Goal: Information Seeking & Learning: Learn about a topic

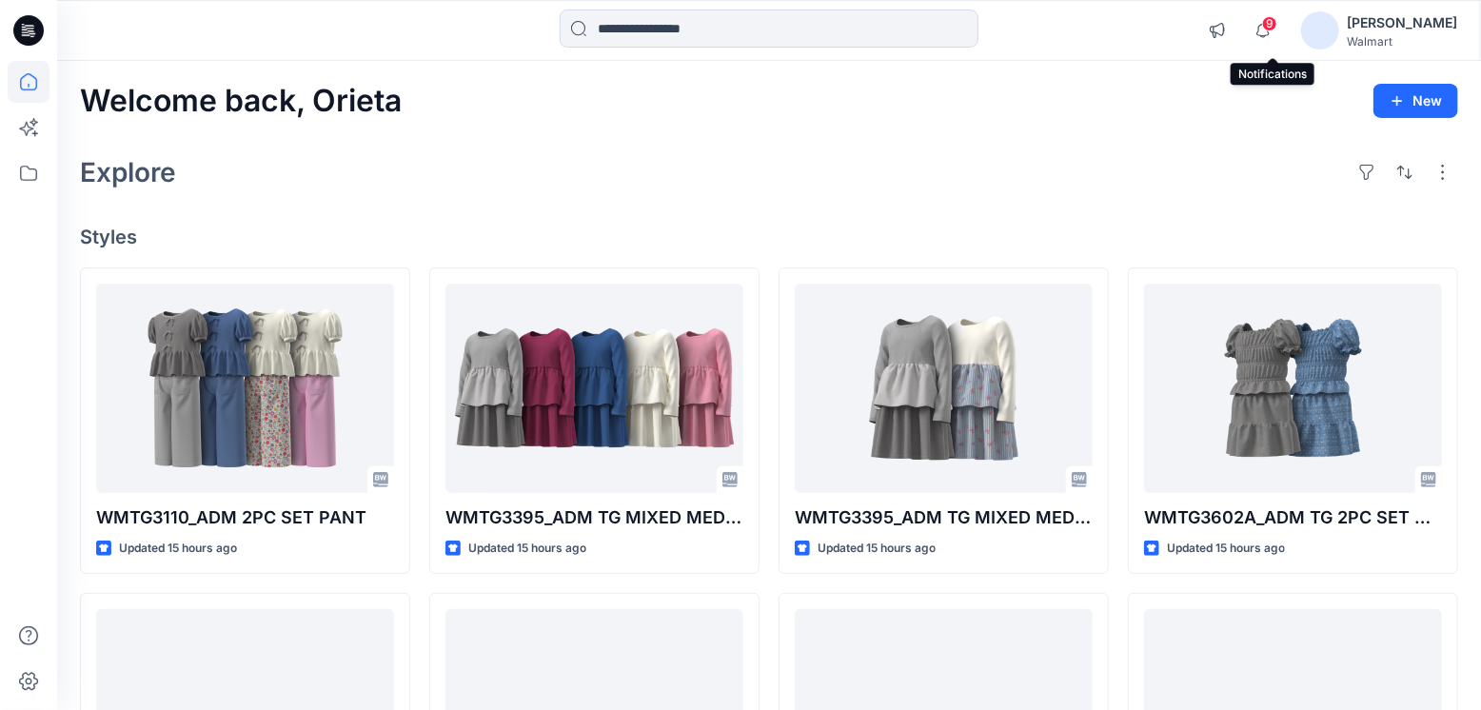
click at [1277, 30] on span "9" at bounding box center [1269, 23] width 15 height 15
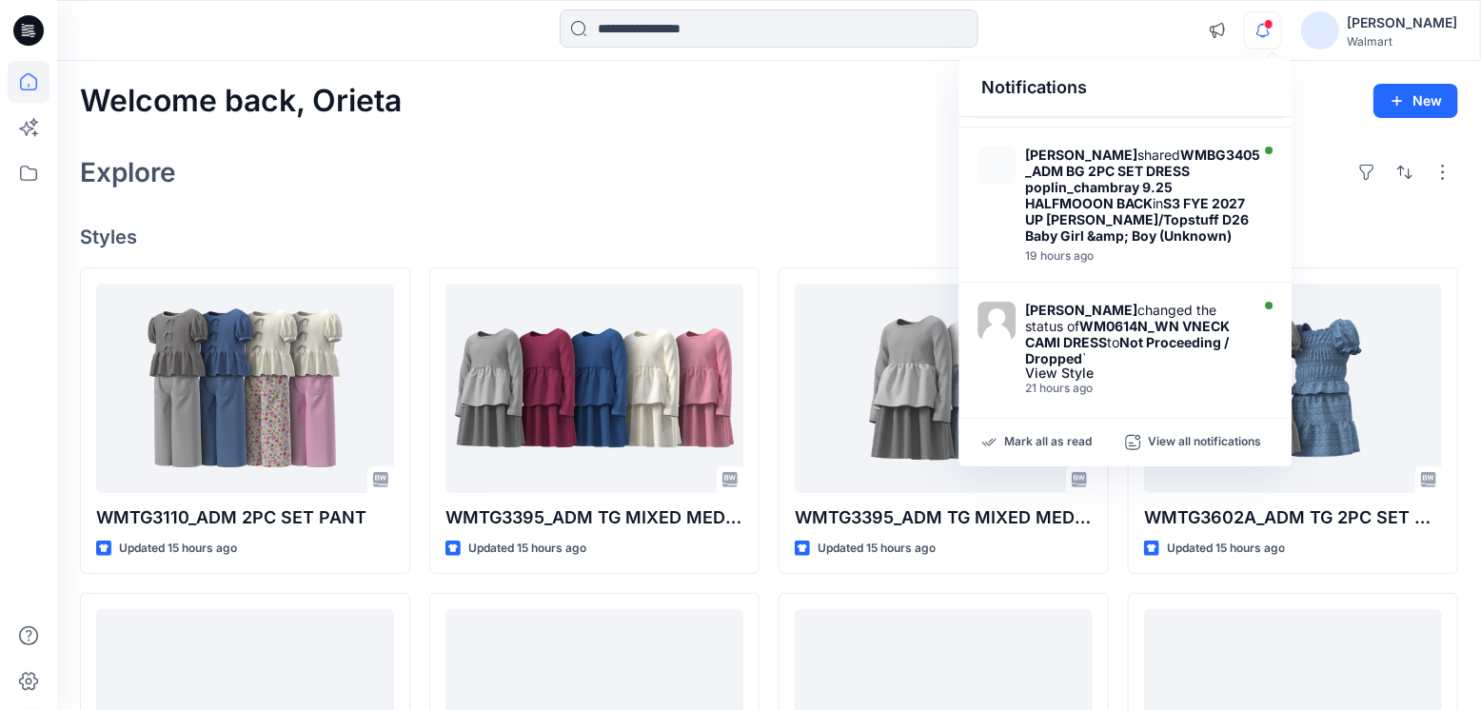
scroll to position [1184, 0]
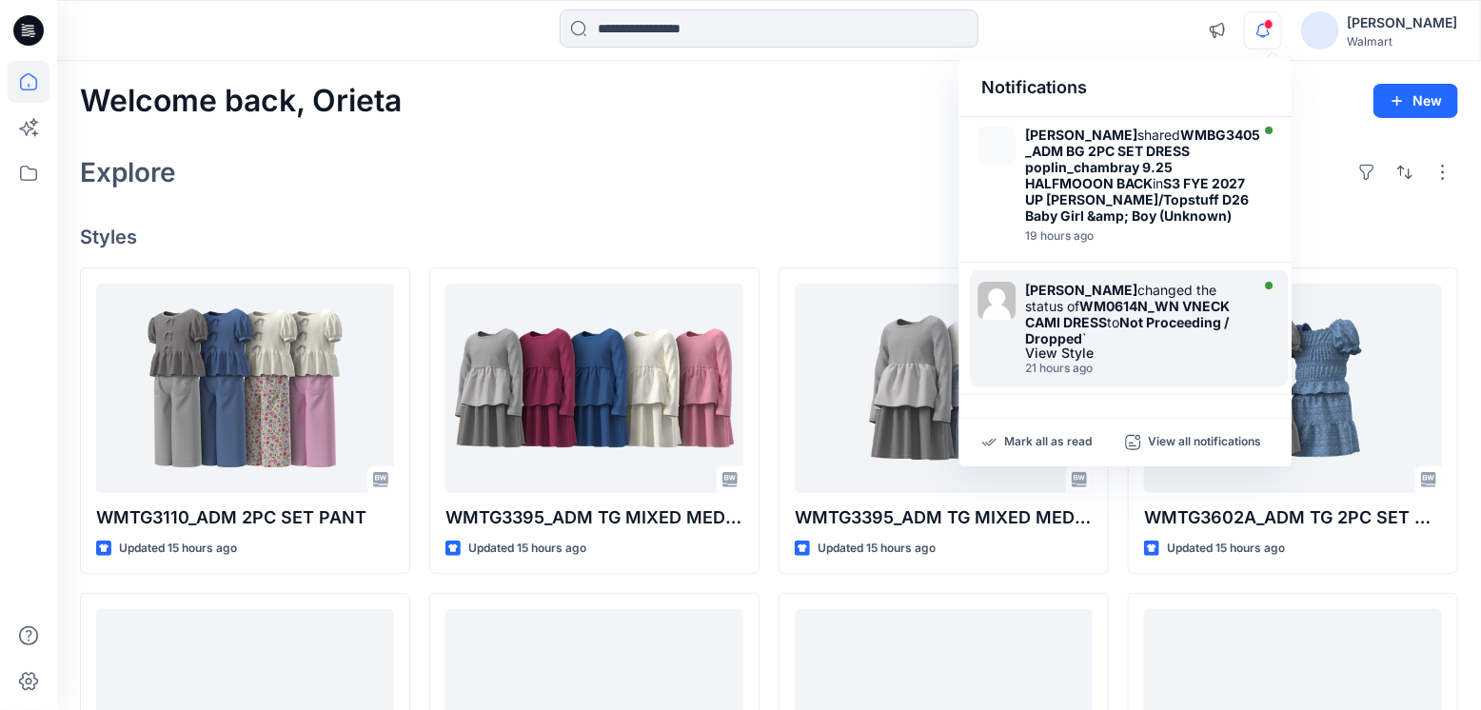
click at [1131, 333] on div "[PERSON_NAME] changed the status of WM0614N_WN VNECK CAMI DRESS to Not Proceedi…" at bounding box center [1134, 314] width 219 height 65
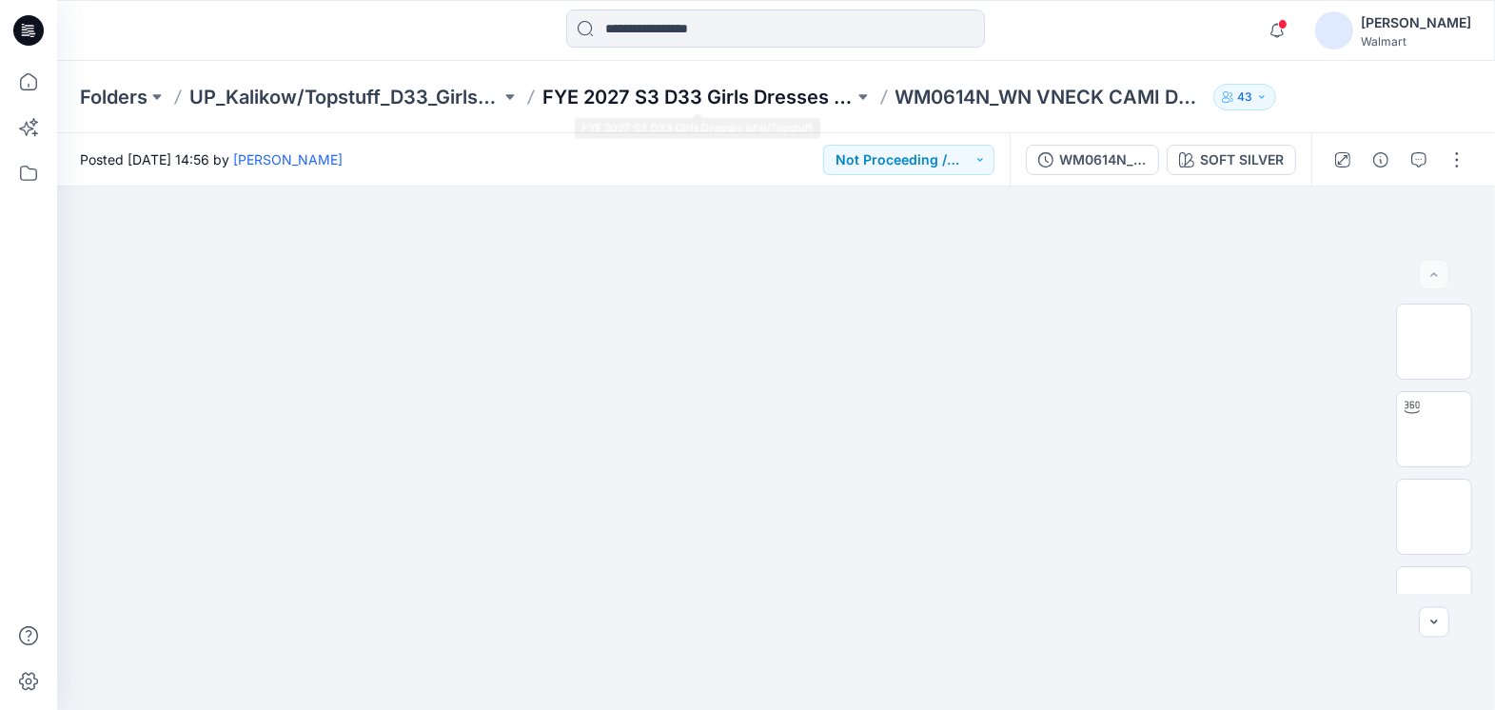
click at [758, 99] on p "FYE 2027 S3 D33 Girls Dresses Isfel/Topstuff" at bounding box center [698, 97] width 311 height 27
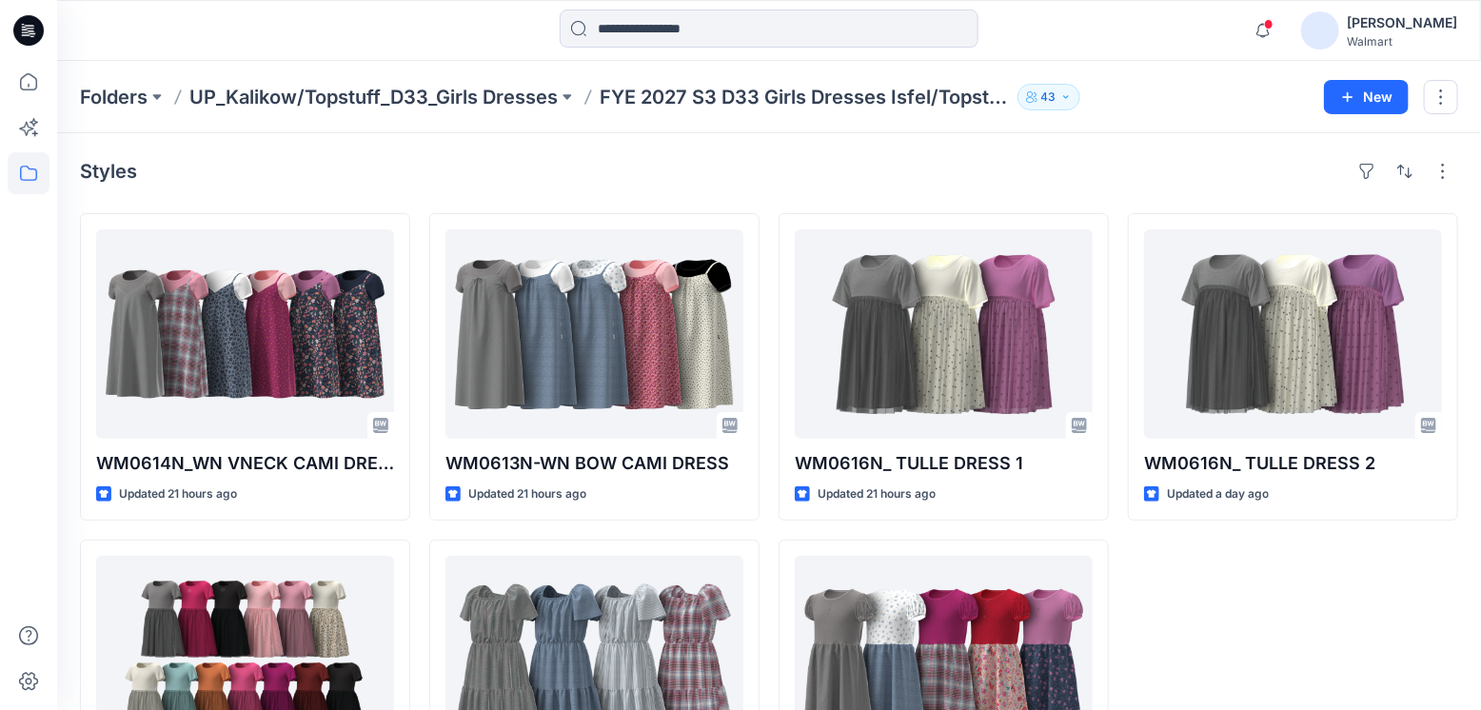
scroll to position [94, 0]
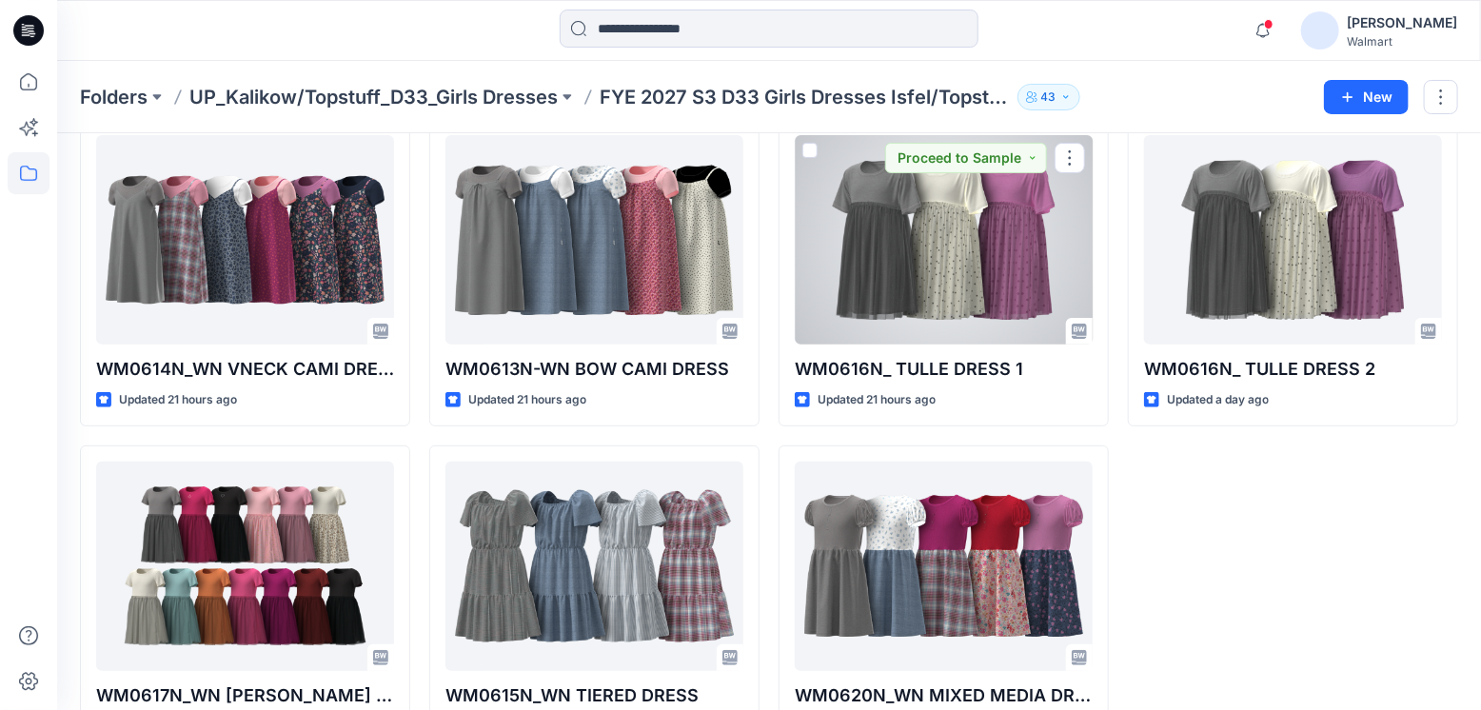
click at [986, 333] on div at bounding box center [944, 239] width 298 height 209
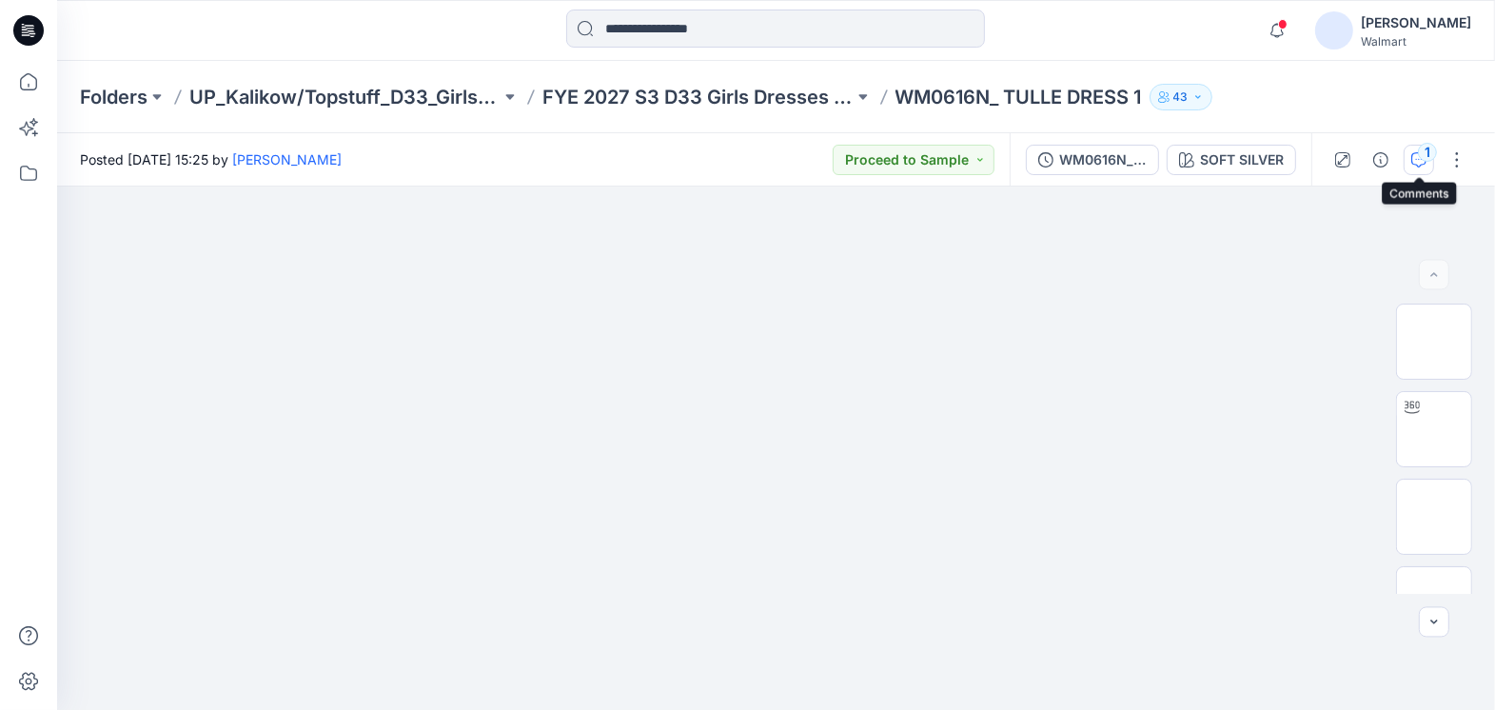
click at [1429, 151] on div "1" at bounding box center [1427, 152] width 19 height 19
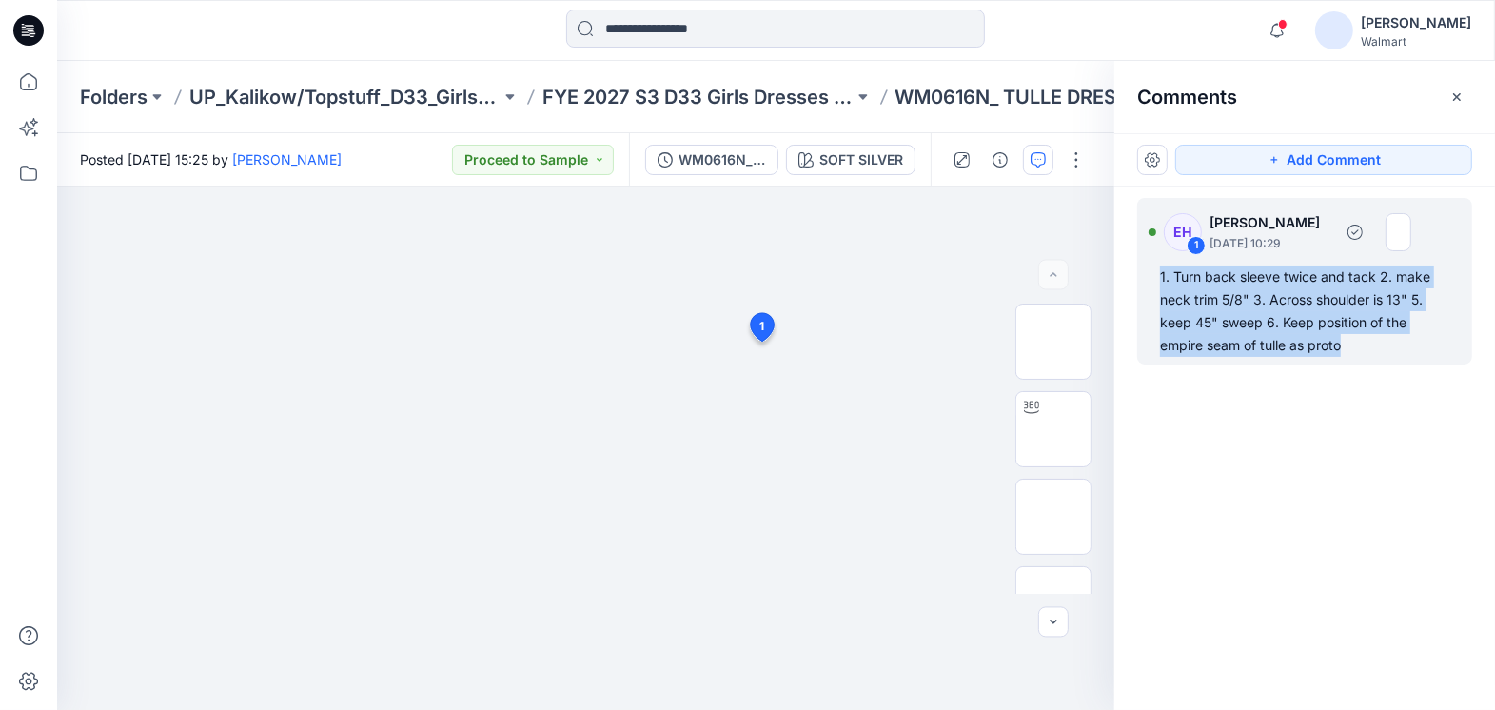
drag, startPoint x: 1351, startPoint y: 349, endPoint x: 1158, endPoint y: 281, distance: 204.1
click at [1158, 281] on div "EH 1 [PERSON_NAME] [DATE] 10:29 1. Turn back sleeve twice and tack 2. make neck…" at bounding box center [1304, 281] width 335 height 167
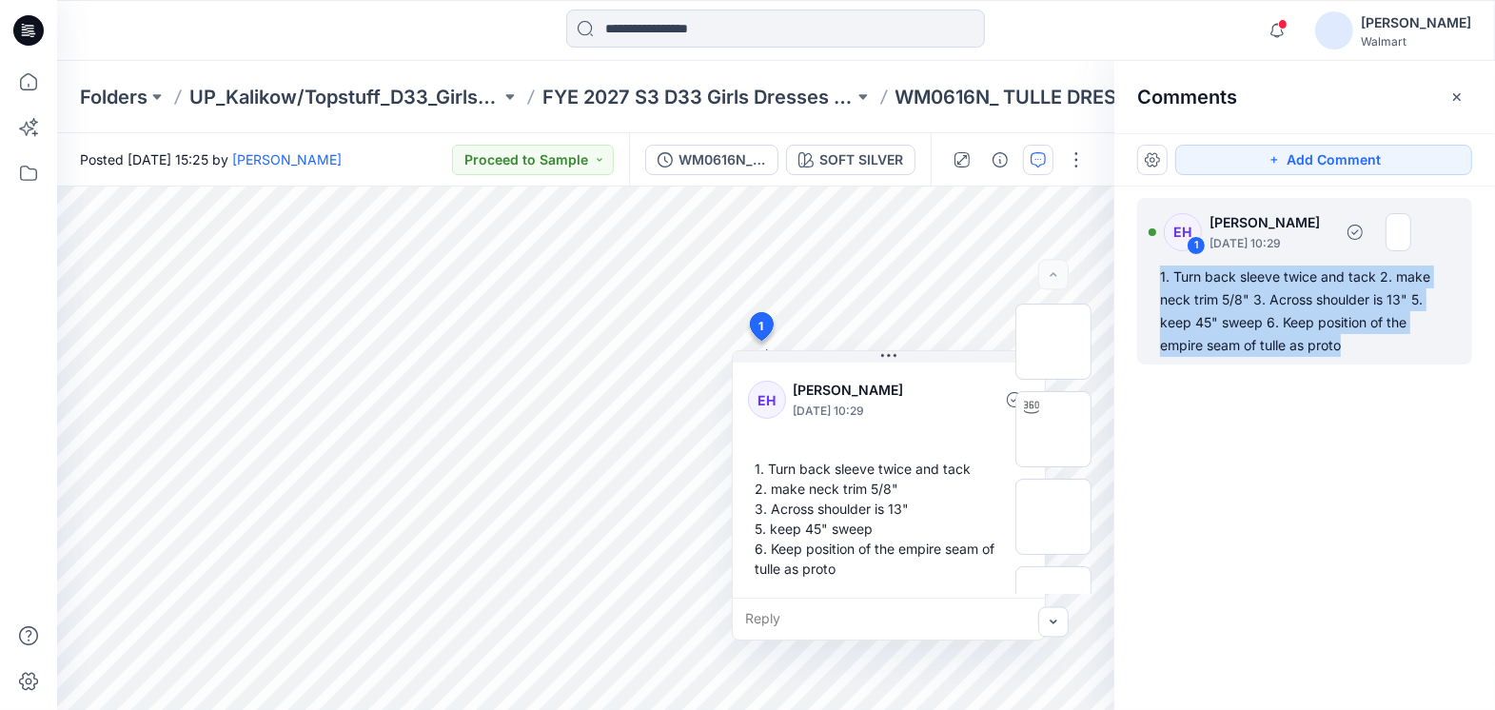
drag, startPoint x: 1173, startPoint y: 286, endPoint x: 1219, endPoint y: 292, distance: 47.0
copy div "1. Turn back sleeve twice and tack 2. make neck trim 5/8" 3. Across shoulder is…"
drag, startPoint x: 1329, startPoint y: 410, endPoint x: 1339, endPoint y: 418, distance: 12.9
click at [1328, 411] on div "EH 1 [PERSON_NAME] [DATE] 10:29 1. Turn back sleeve twice and tack 2. make neck…" at bounding box center [1305, 413] width 381 height 453
click at [1417, 427] on div "EH 1 [PERSON_NAME] [DATE] 10:29 1. Turn back sleeve twice and tack 2. make neck…" at bounding box center [1305, 413] width 381 height 453
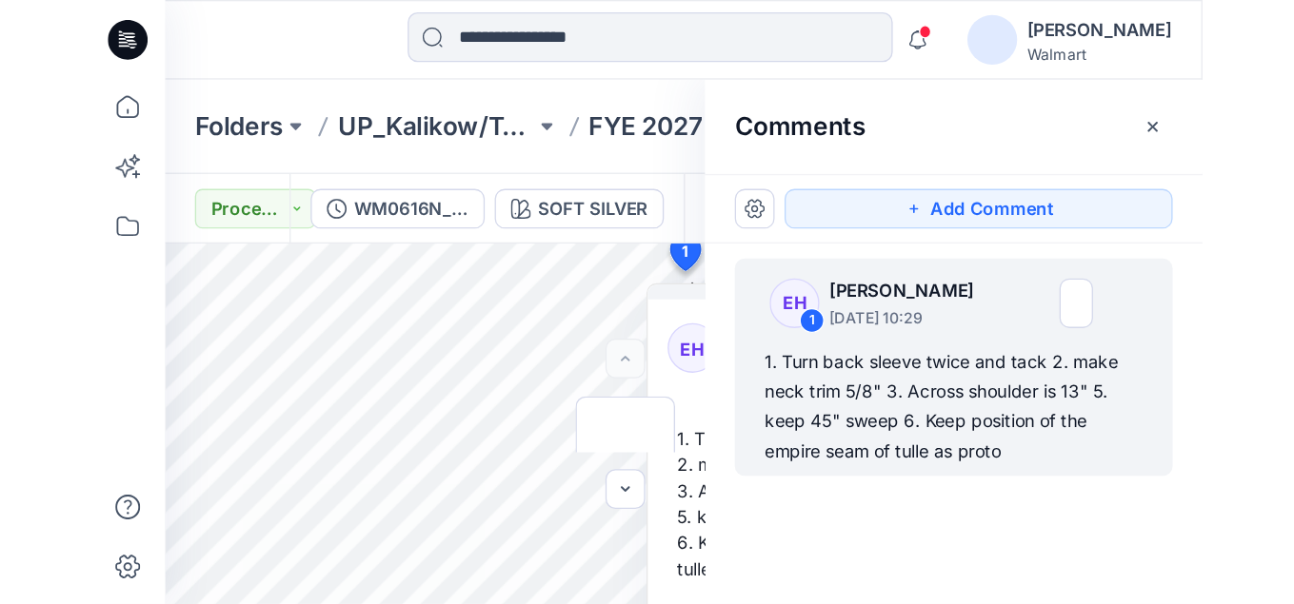
scroll to position [1184, 0]
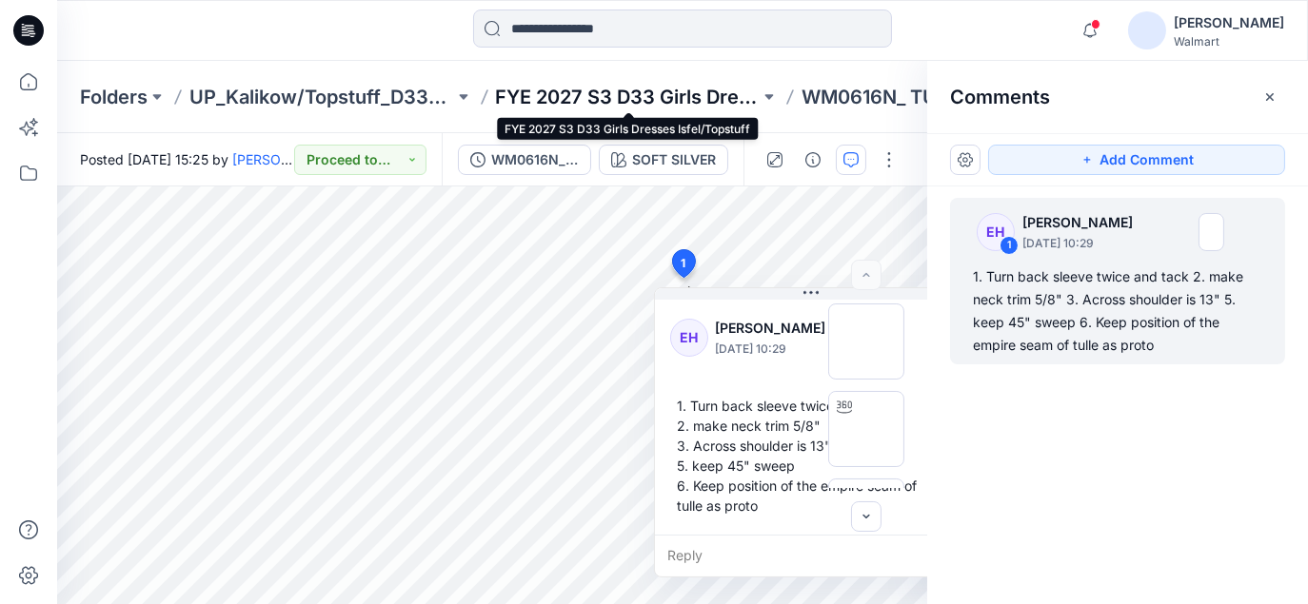
click at [701, 95] on p "FYE 2027 S3 D33 Girls Dresses Isfel/Topstuff" at bounding box center [628, 97] width 265 height 27
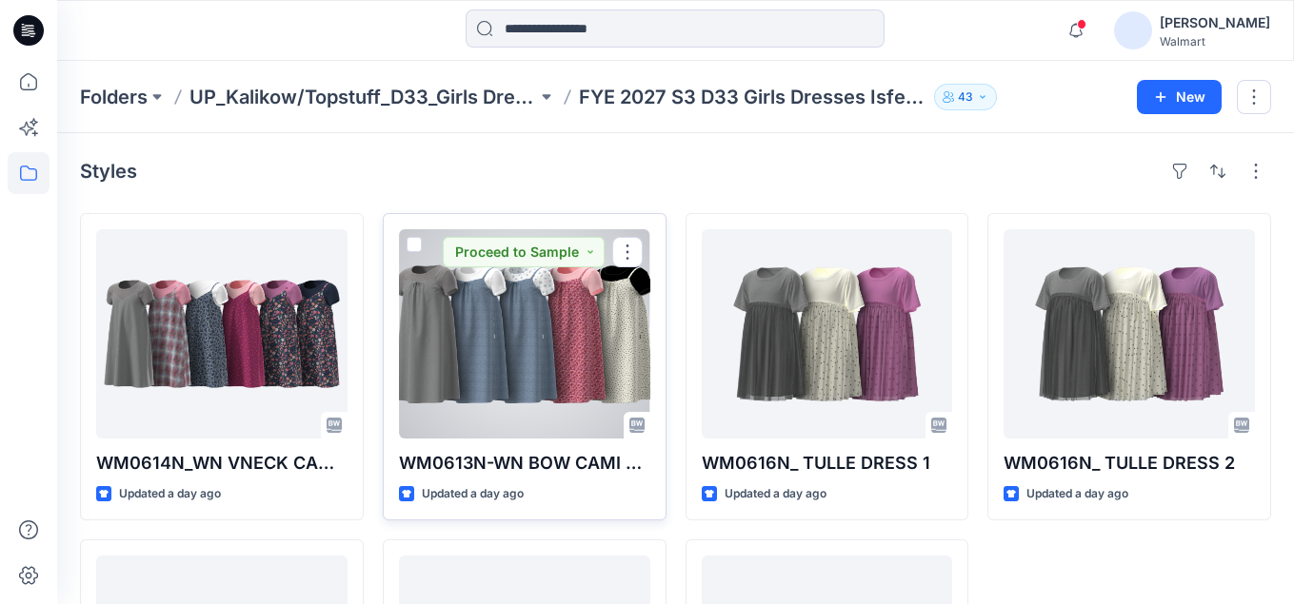
click at [572, 357] on div at bounding box center [524, 333] width 251 height 209
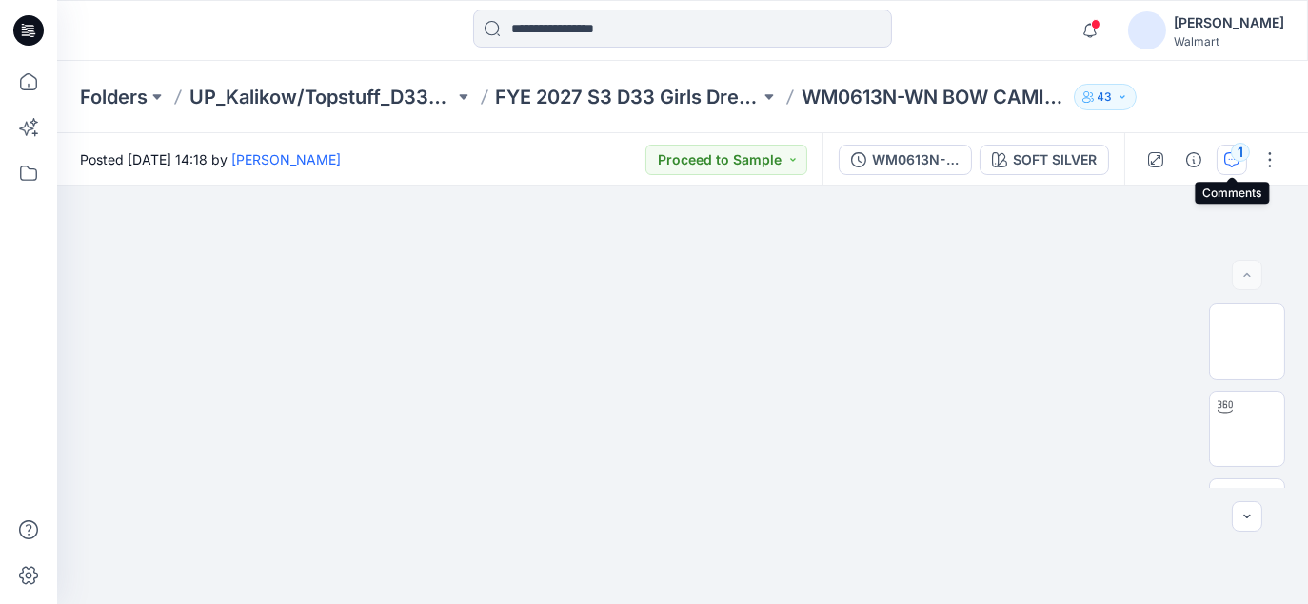
click at [1234, 153] on div "1" at bounding box center [1240, 152] width 19 height 19
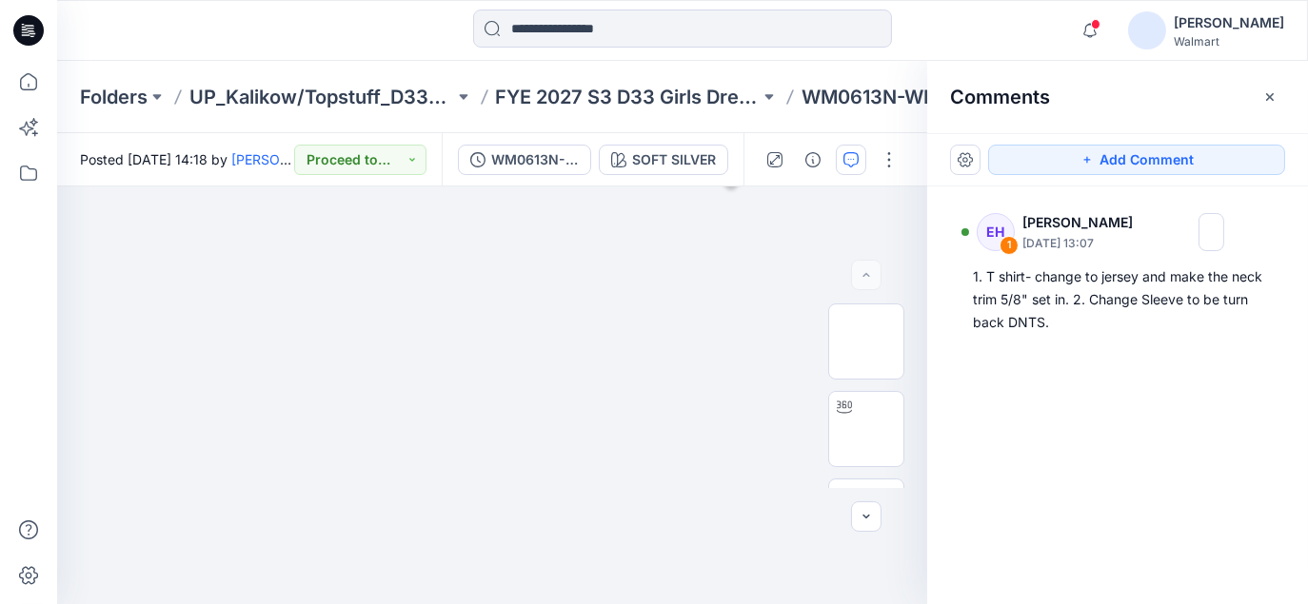
click at [1131, 410] on div "EH 1 [PERSON_NAME] [DATE] 13:07 1. T shirt- change to jersey and make the neck …" at bounding box center [1117, 360] width 381 height 347
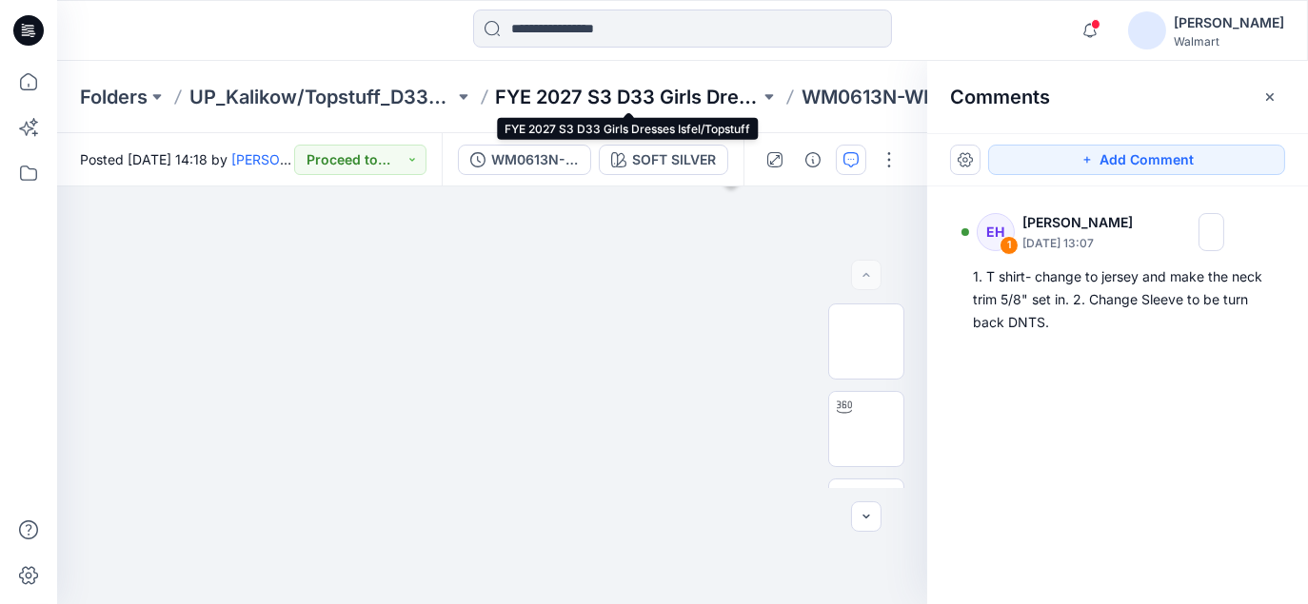
click at [561, 96] on p "FYE 2027 S3 D33 Girls Dresses Isfel/Topstuff" at bounding box center [628, 97] width 265 height 27
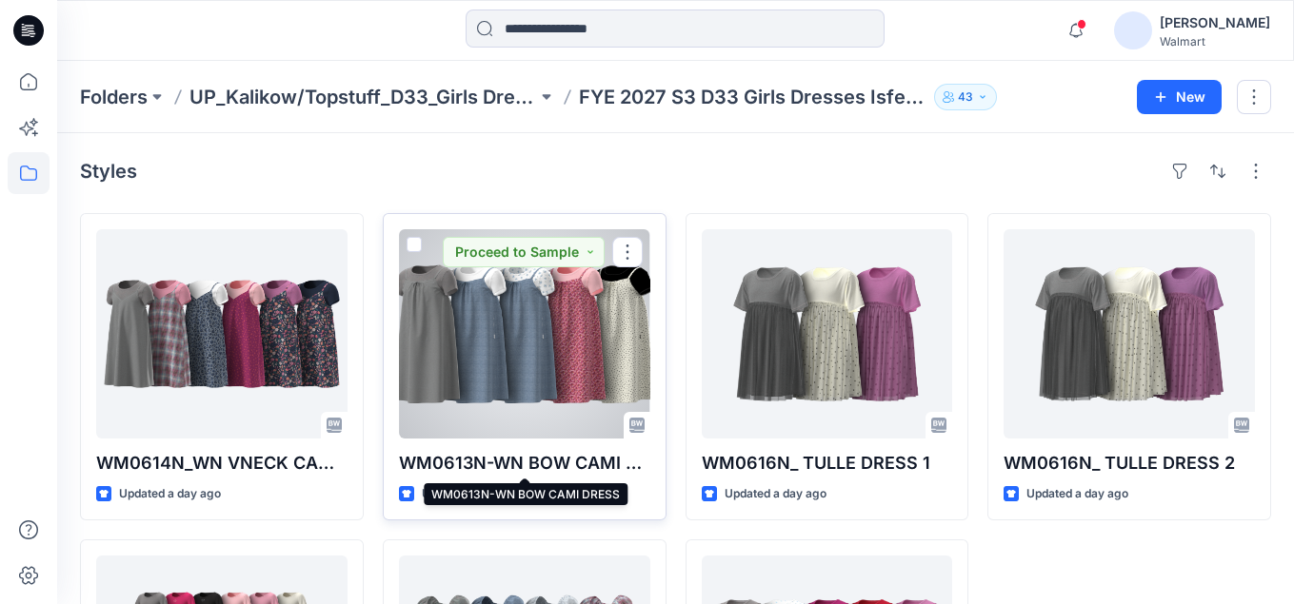
click at [505, 461] on p "WM0613N-WN BOW CAMI DRESS" at bounding box center [524, 463] width 251 height 27
click at [530, 331] on div at bounding box center [524, 333] width 251 height 209
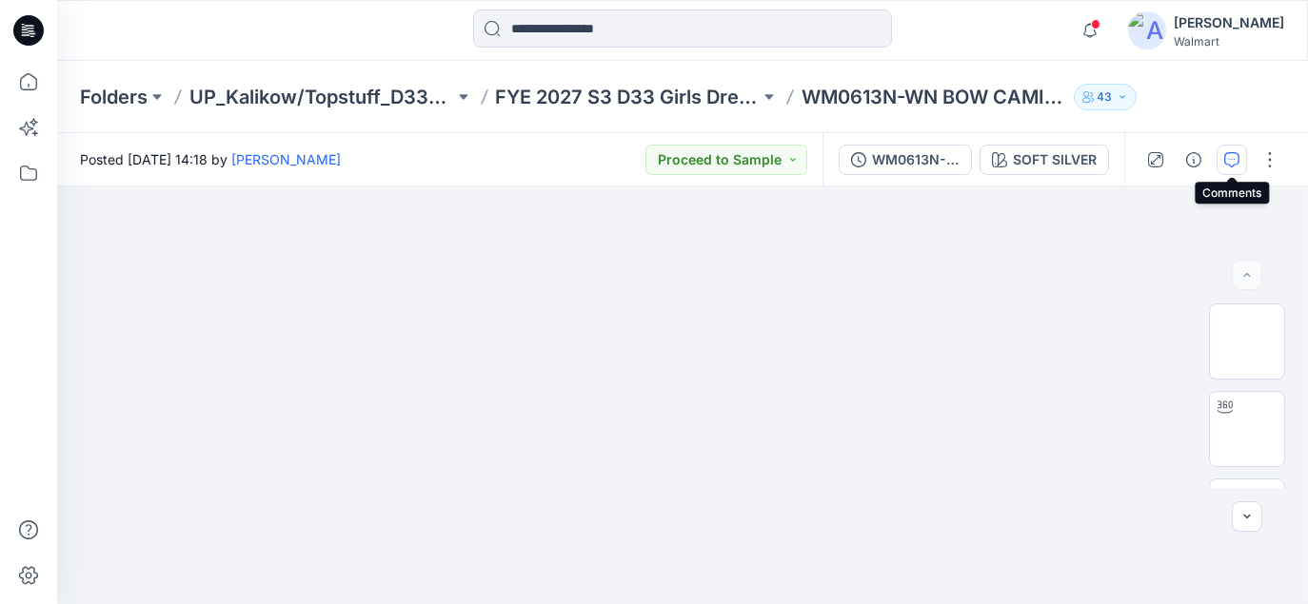
click at [1234, 161] on icon "button" at bounding box center [1231, 159] width 15 height 15
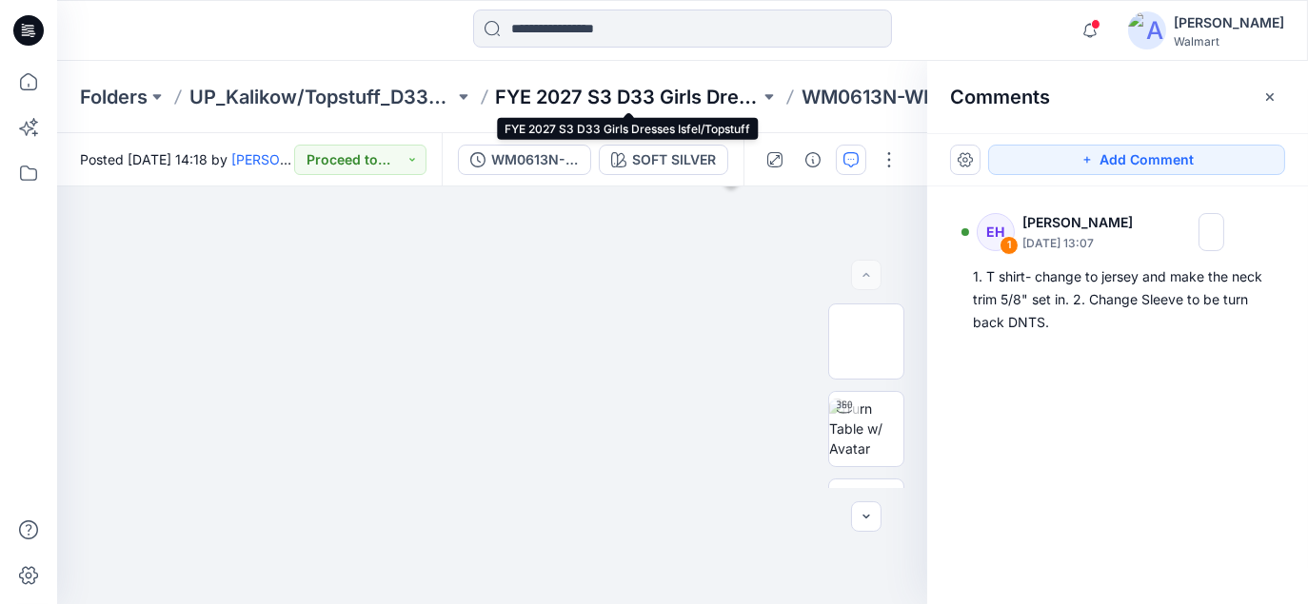
click at [667, 89] on p "FYE 2027 S3 D33 Girls Dresses Isfel/Topstuff" at bounding box center [628, 97] width 265 height 27
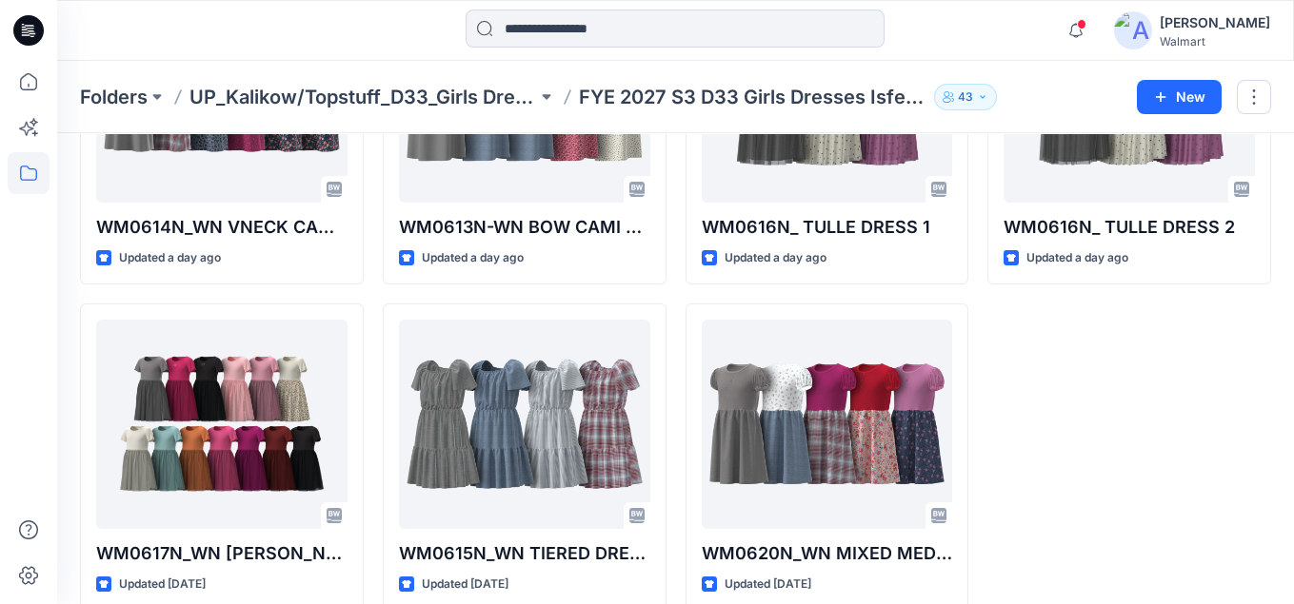
scroll to position [263, 0]
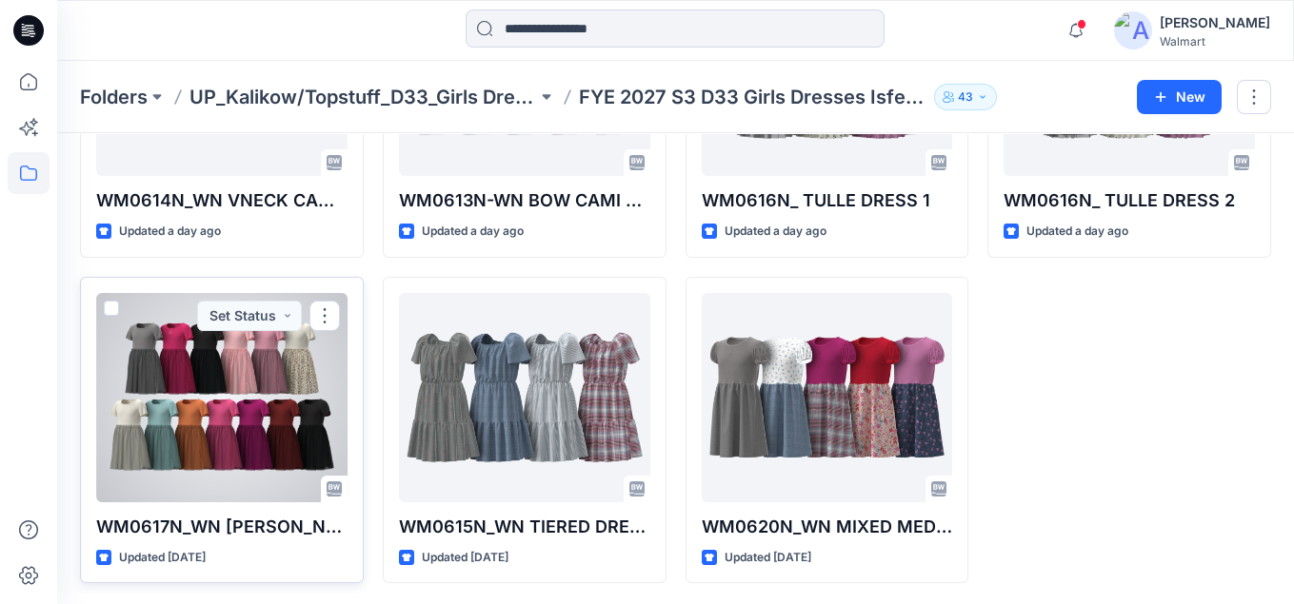
click at [265, 523] on p "WM0617N_WN [PERSON_NAME] DRESS" at bounding box center [221, 527] width 251 height 27
click at [200, 432] on div at bounding box center [221, 397] width 251 height 209
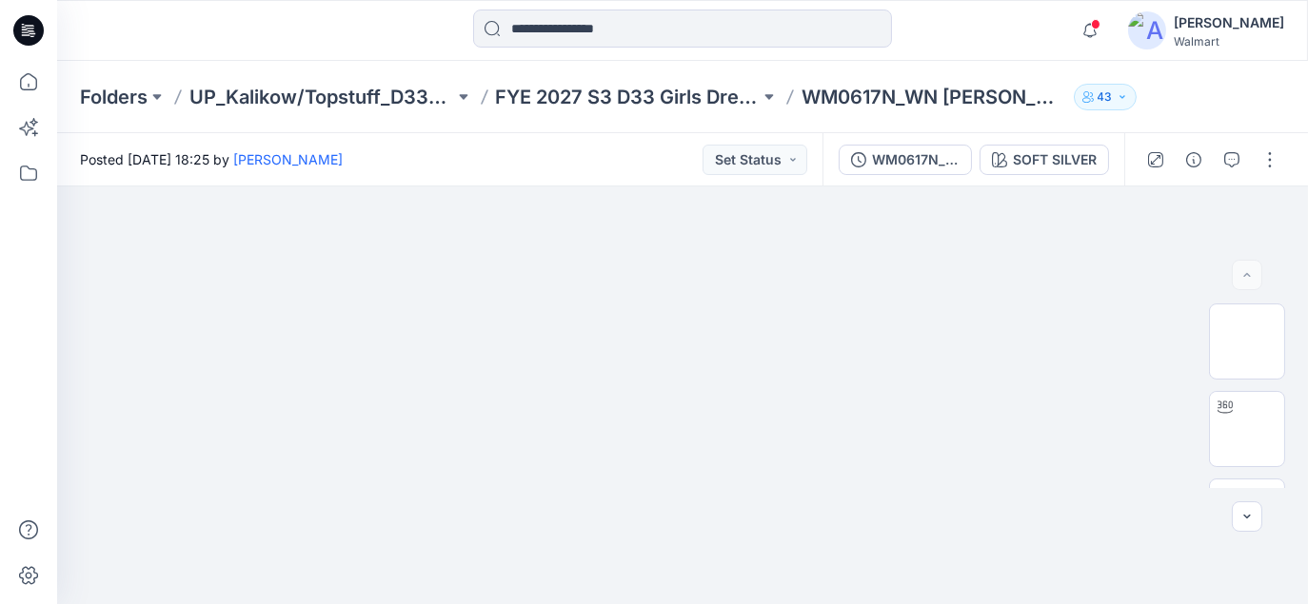
click at [1209, 97] on div "Folders UP_Kalikow/Topstuff_D33_Girls Dresses FYE 2027 S3 D33 Girls Dresses Isf…" at bounding box center [682, 97] width 1251 height 72
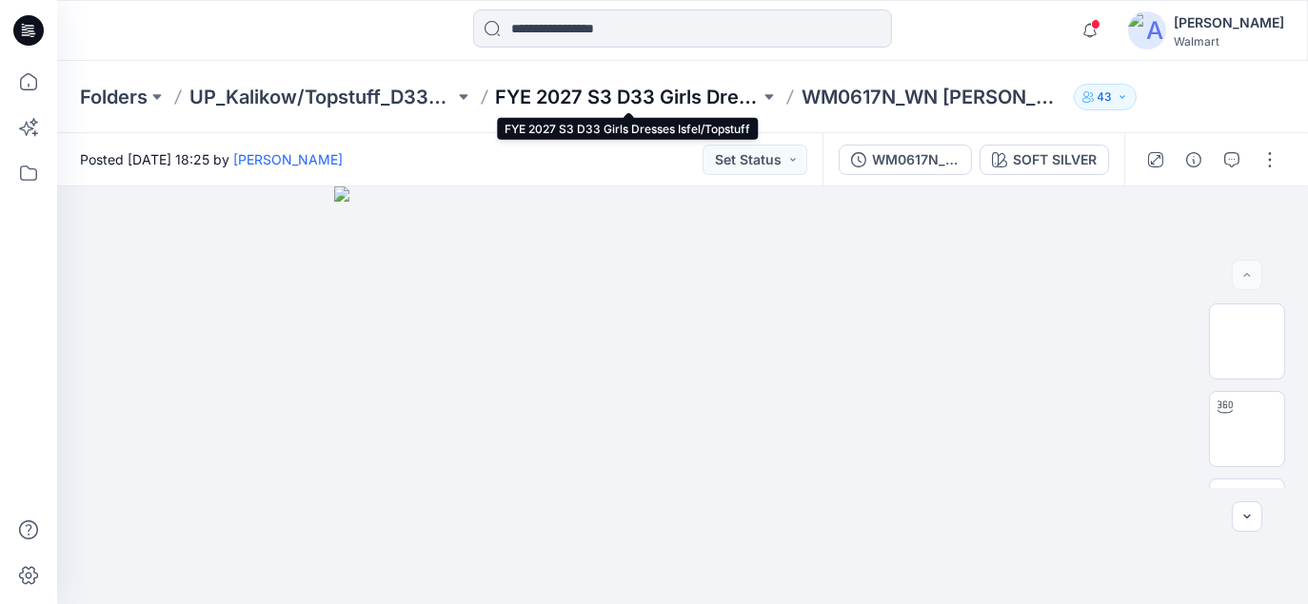
click at [662, 98] on p "FYE 2027 S3 D33 Girls Dresses Isfel/Topstuff" at bounding box center [628, 97] width 265 height 27
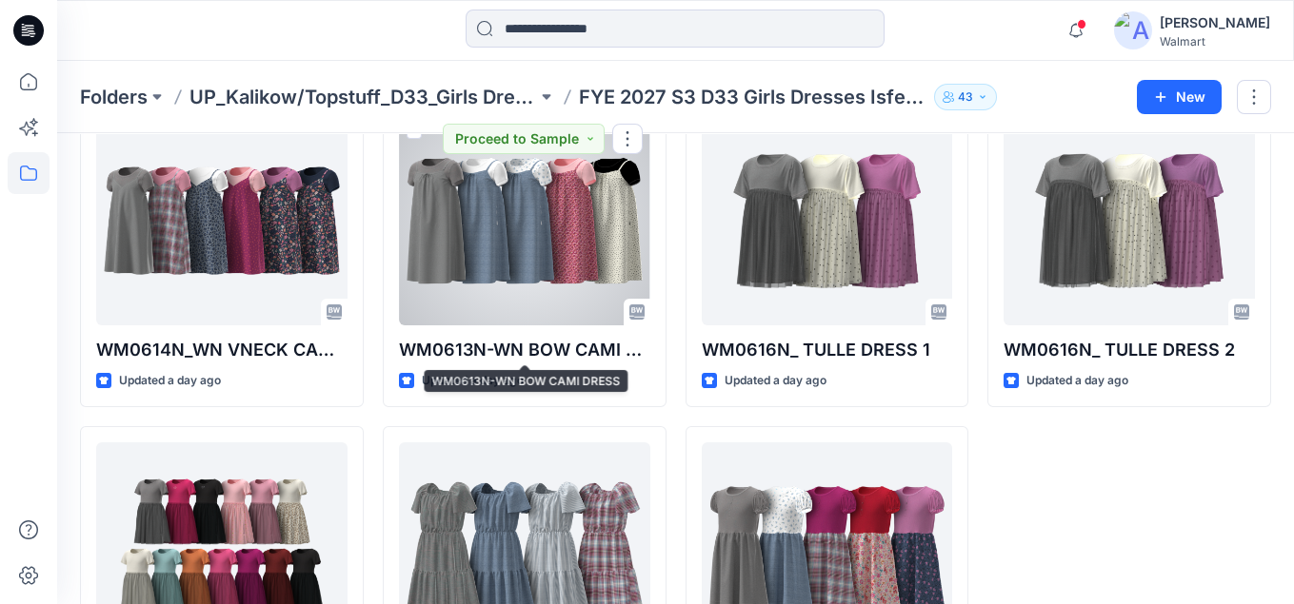
scroll to position [263, 0]
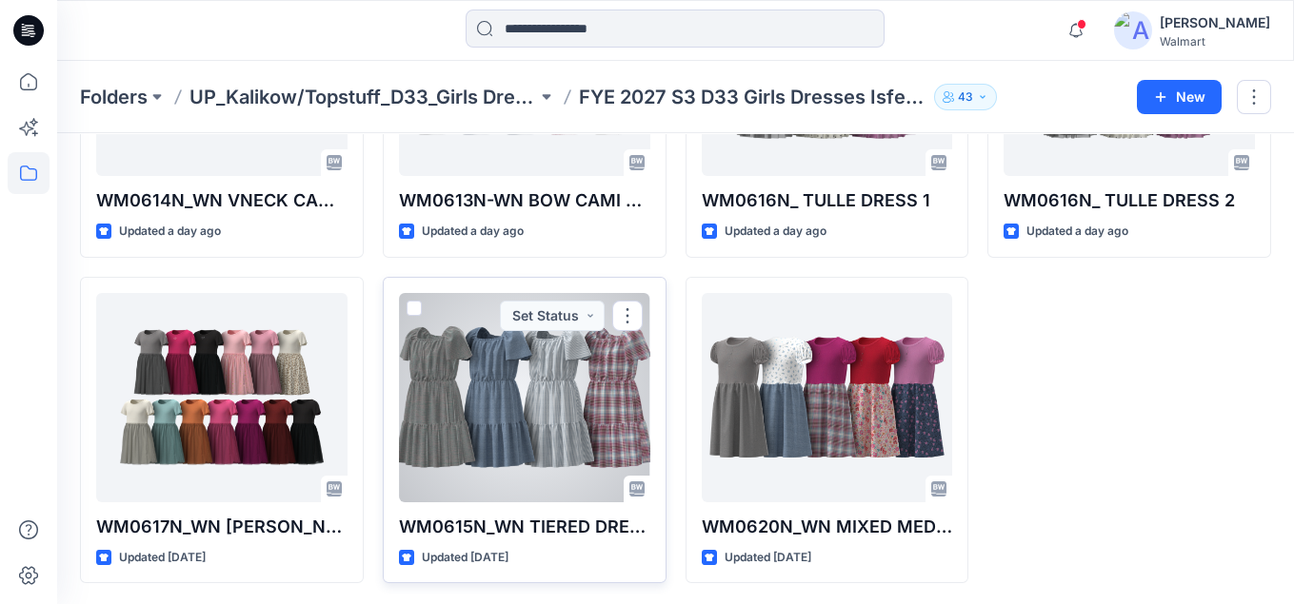
click at [535, 527] on p "WM0615N_WN TIERED DRESS" at bounding box center [524, 527] width 251 height 27
click at [539, 347] on div at bounding box center [524, 397] width 251 height 209
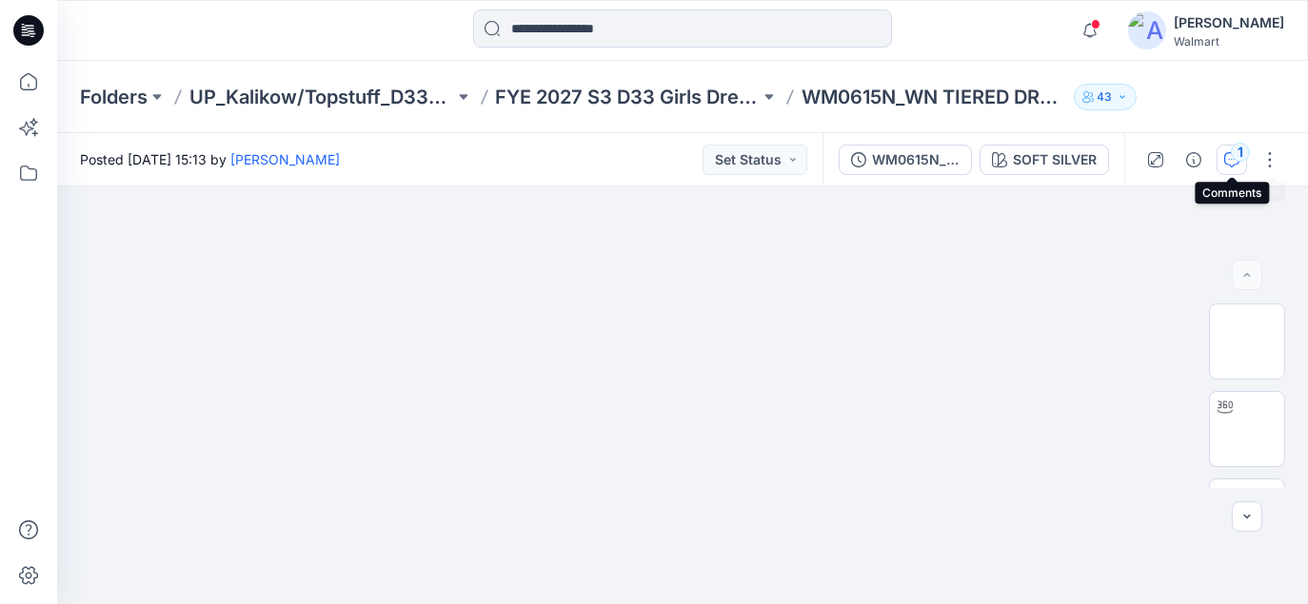
click at [1240, 152] on div "1" at bounding box center [1240, 152] width 19 height 19
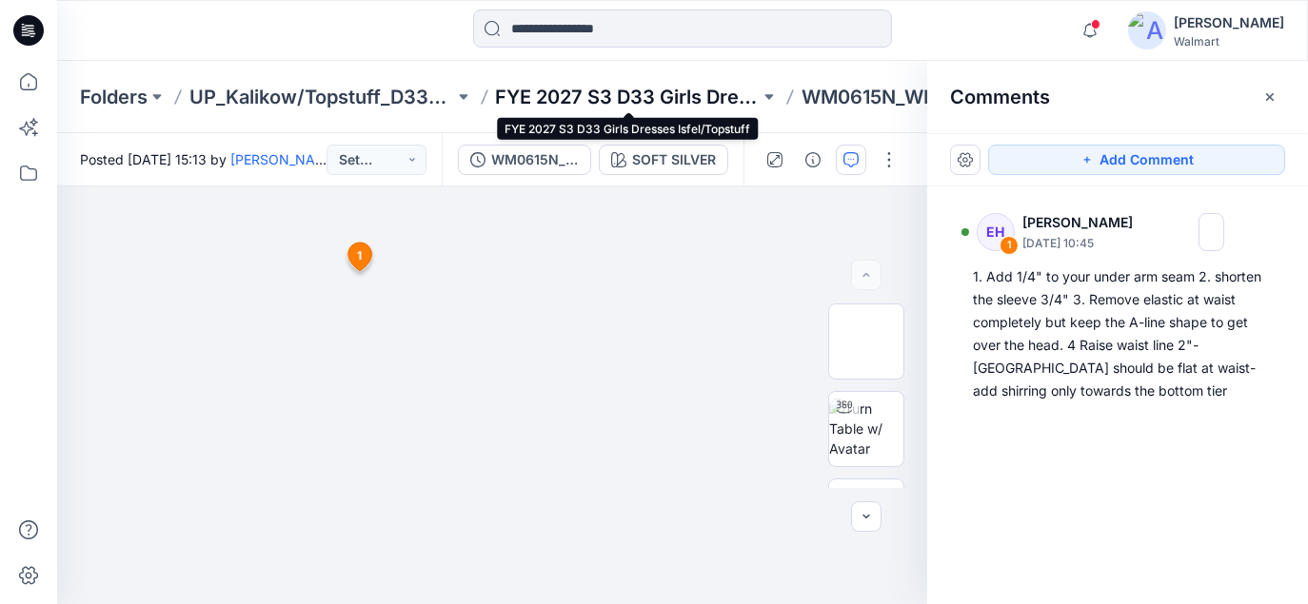
click at [674, 89] on p "FYE 2027 S3 D33 Girls Dresses Isfel/Topstuff" at bounding box center [628, 97] width 265 height 27
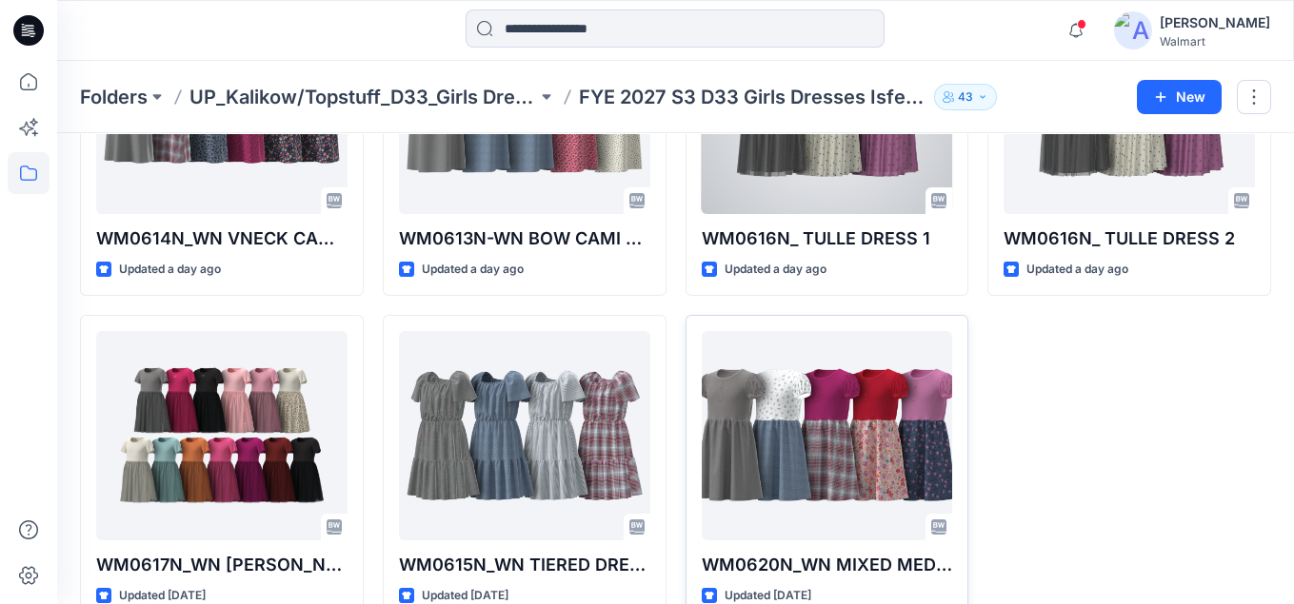
scroll to position [263, 0]
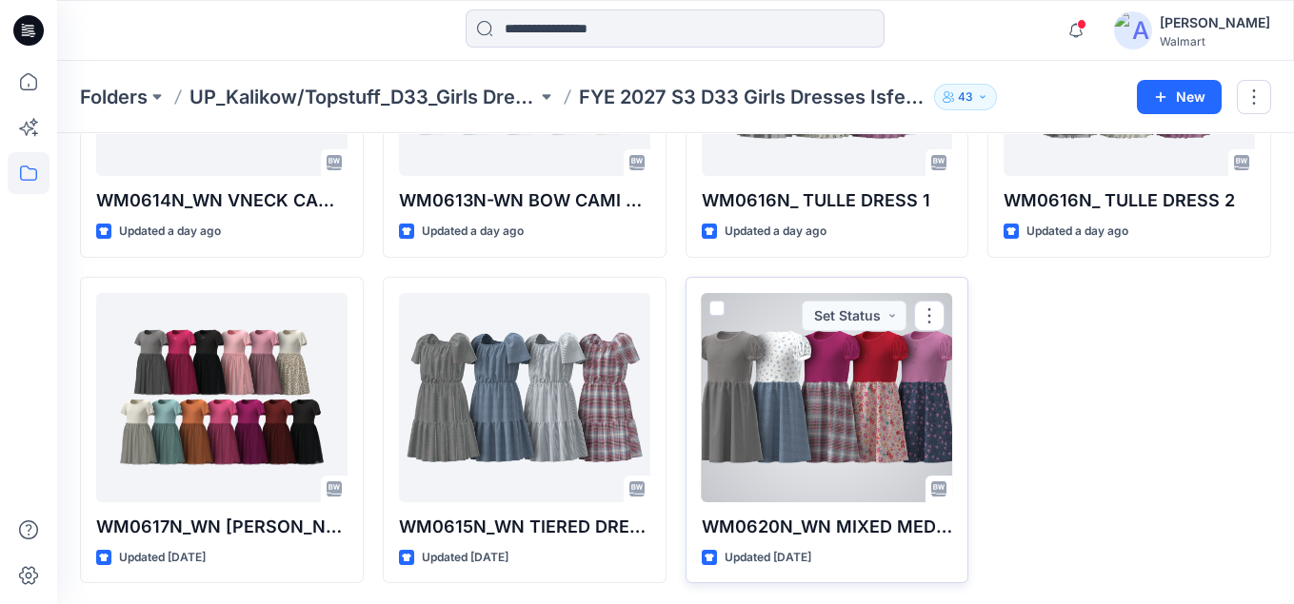
click at [827, 420] on div at bounding box center [826, 397] width 251 height 209
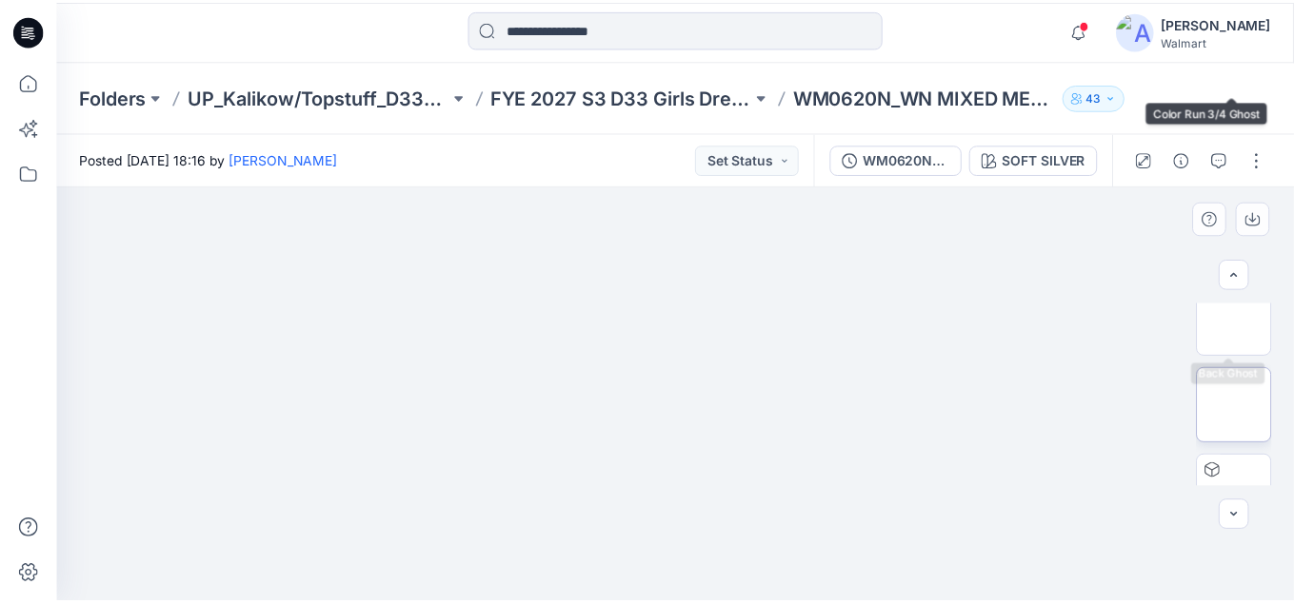
scroll to position [286, 0]
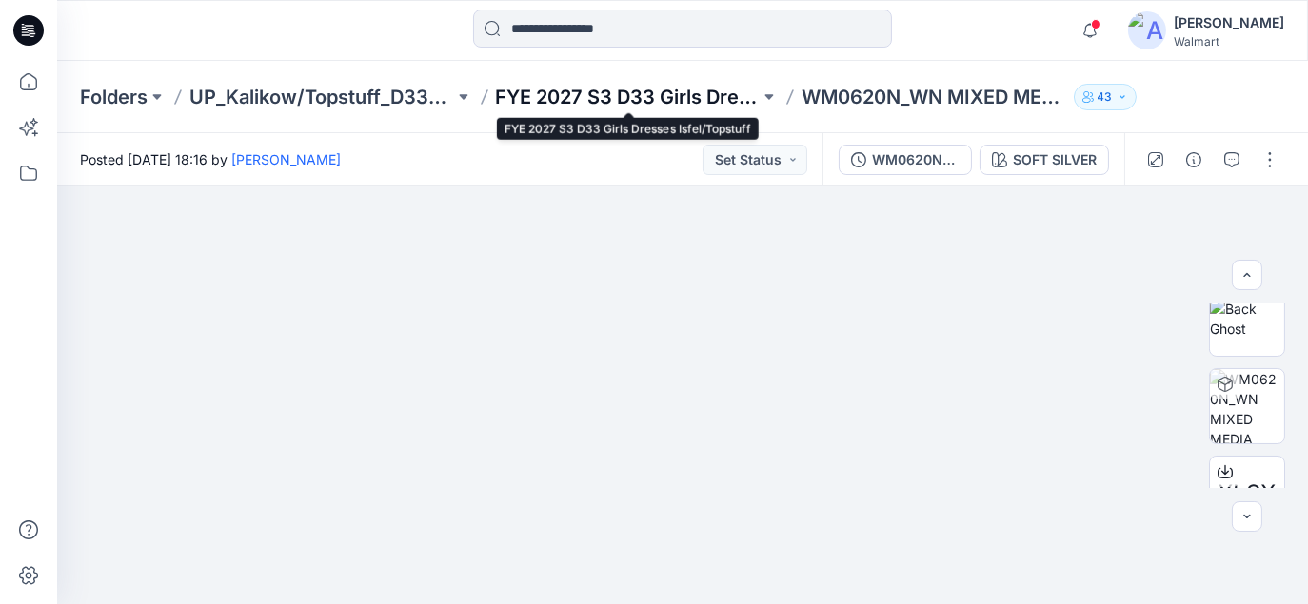
click at [676, 93] on p "FYE 2027 S3 D33 Girls Dresses Isfel/Topstuff" at bounding box center [628, 97] width 265 height 27
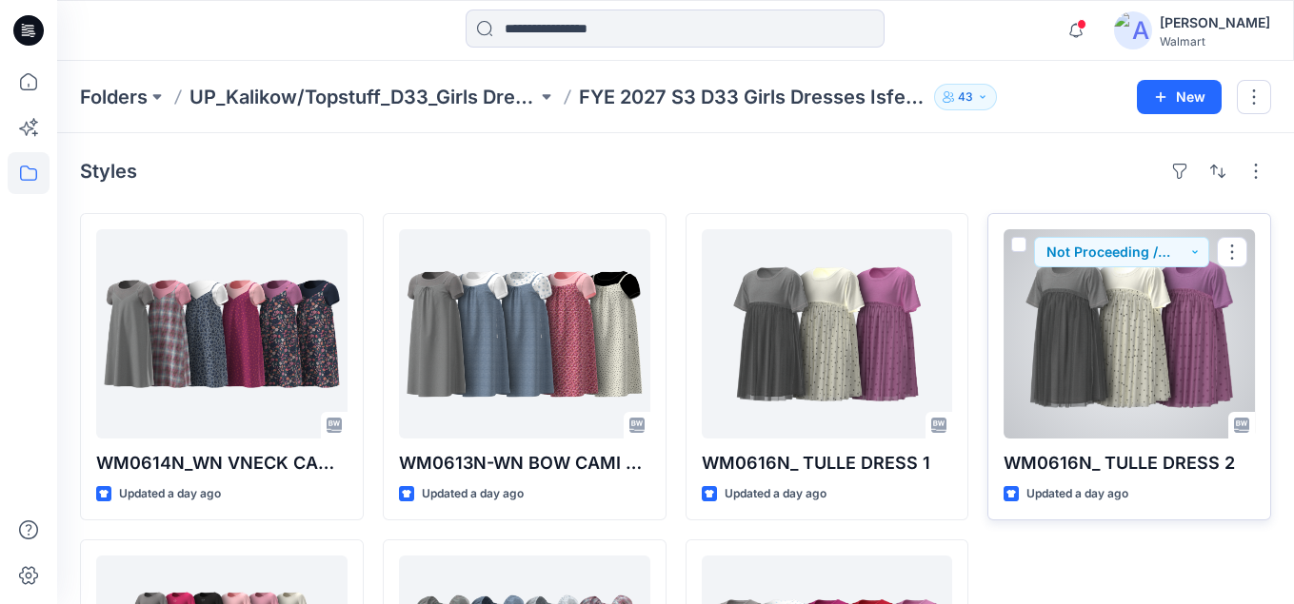
click at [1170, 354] on div at bounding box center [1128, 333] width 251 height 209
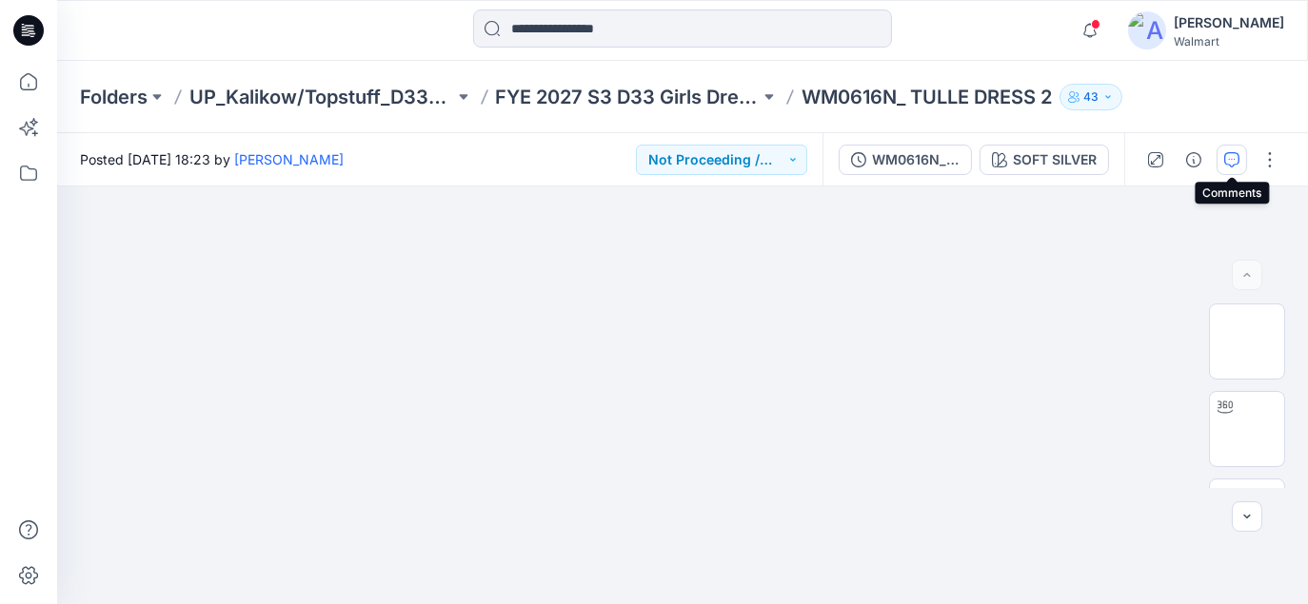
click at [1238, 155] on icon "button" at bounding box center [1231, 159] width 15 height 15
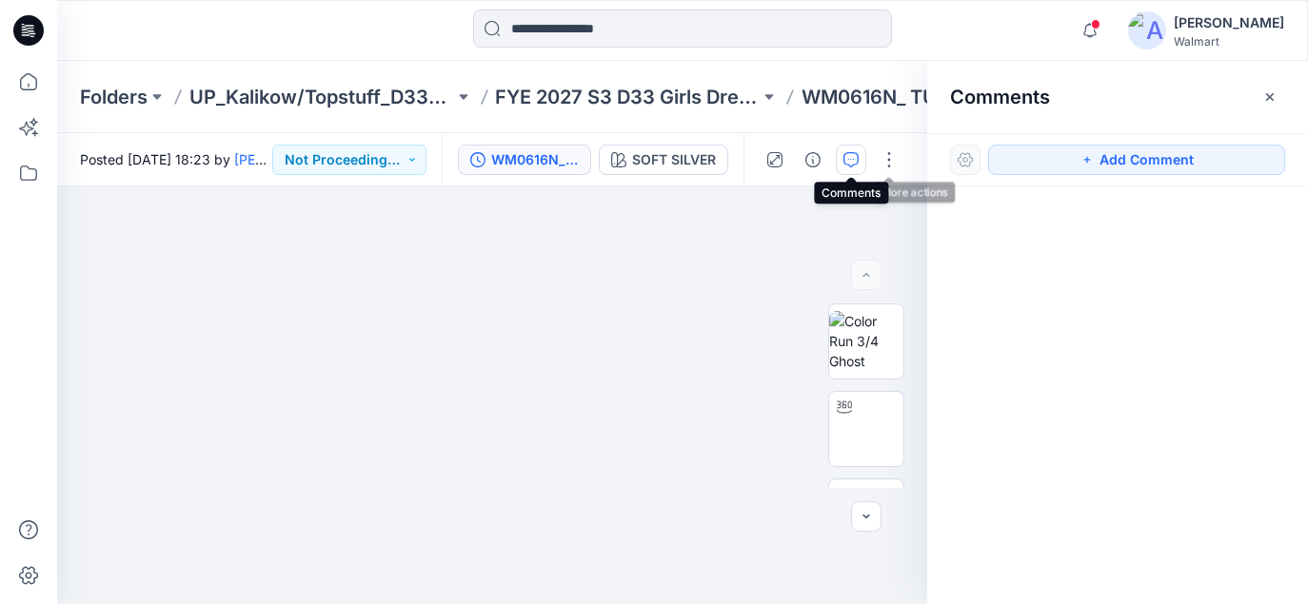
click at [844, 157] on icon "button" at bounding box center [850, 159] width 15 height 15
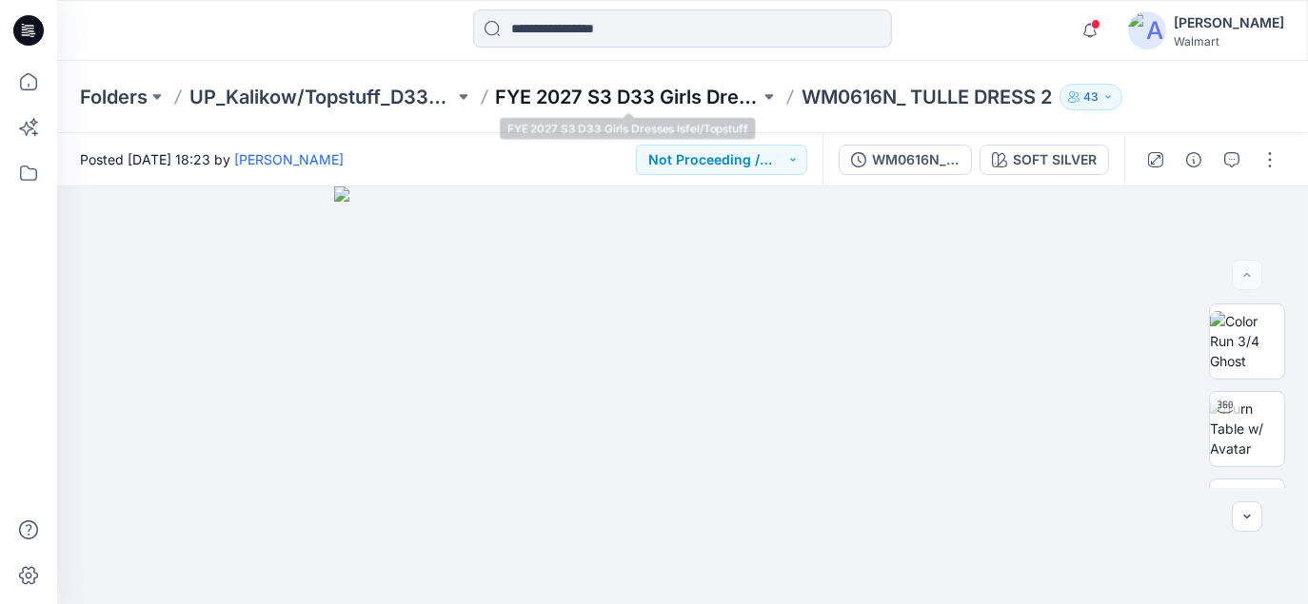
click at [708, 85] on p "FYE 2027 S3 D33 Girls Dresses Isfel/Topstuff" at bounding box center [628, 97] width 265 height 27
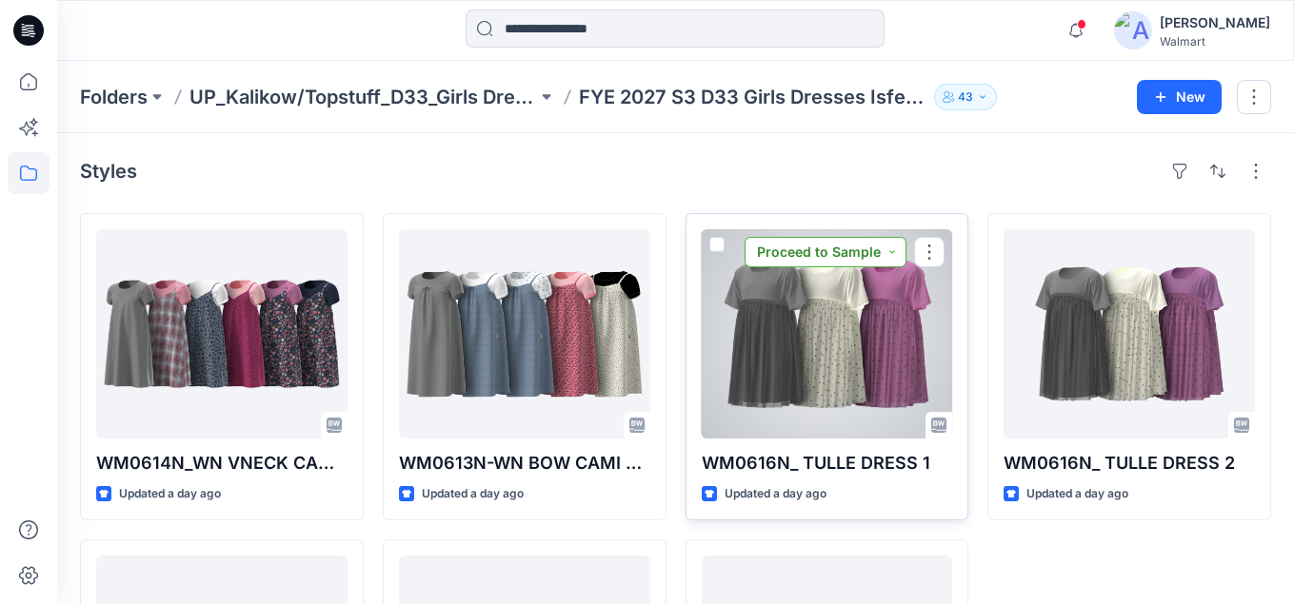
click at [827, 262] on button "Proceed to Sample" at bounding box center [825, 252] width 162 height 30
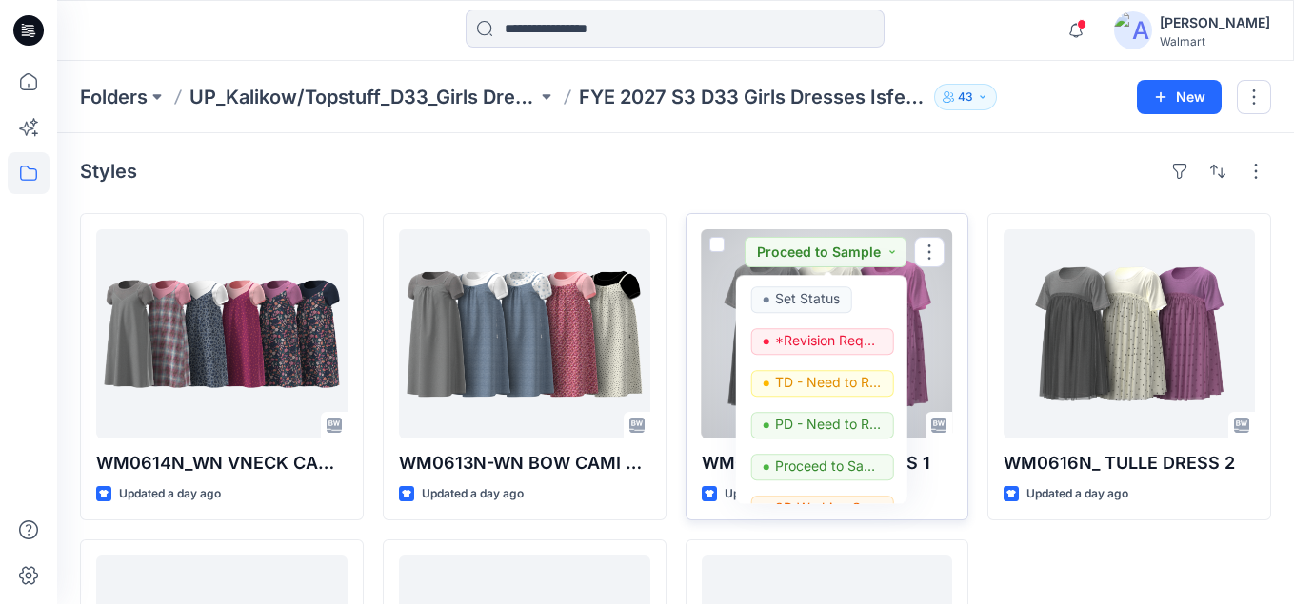
click at [923, 311] on div at bounding box center [826, 333] width 251 height 209
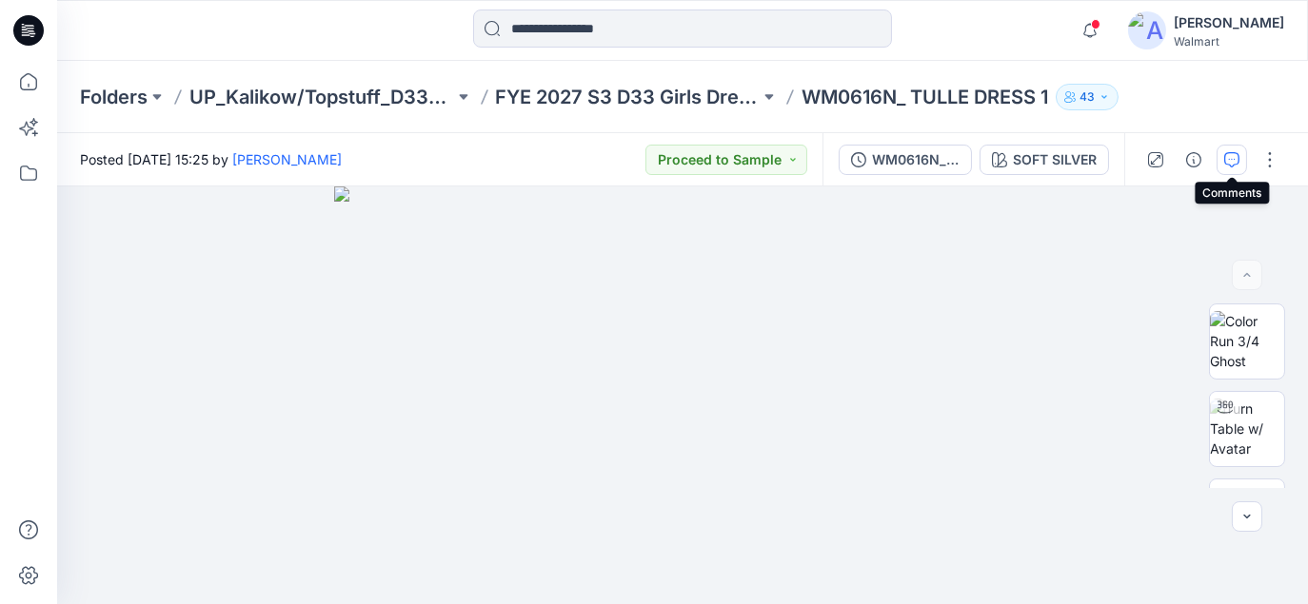
click at [1232, 167] on icon "button" at bounding box center [1231, 159] width 15 height 15
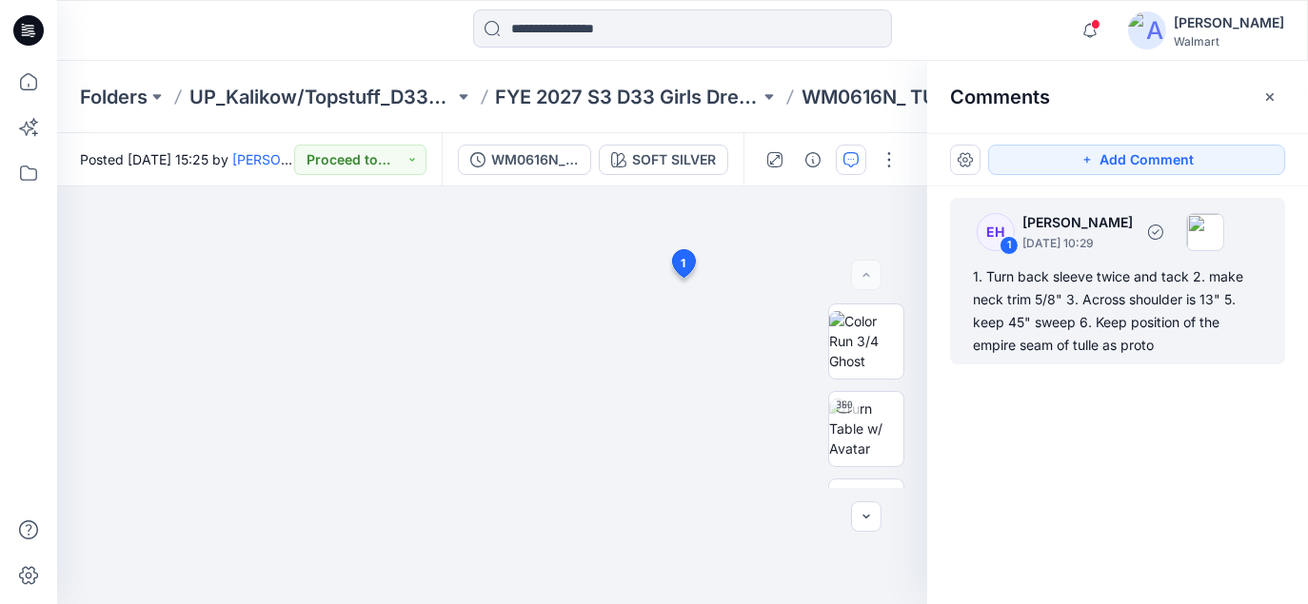
click at [1057, 337] on div "1. Turn back sleeve twice and tack 2. make neck trim 5/8" 3. Across shoulder is…" at bounding box center [1117, 311] width 289 height 91
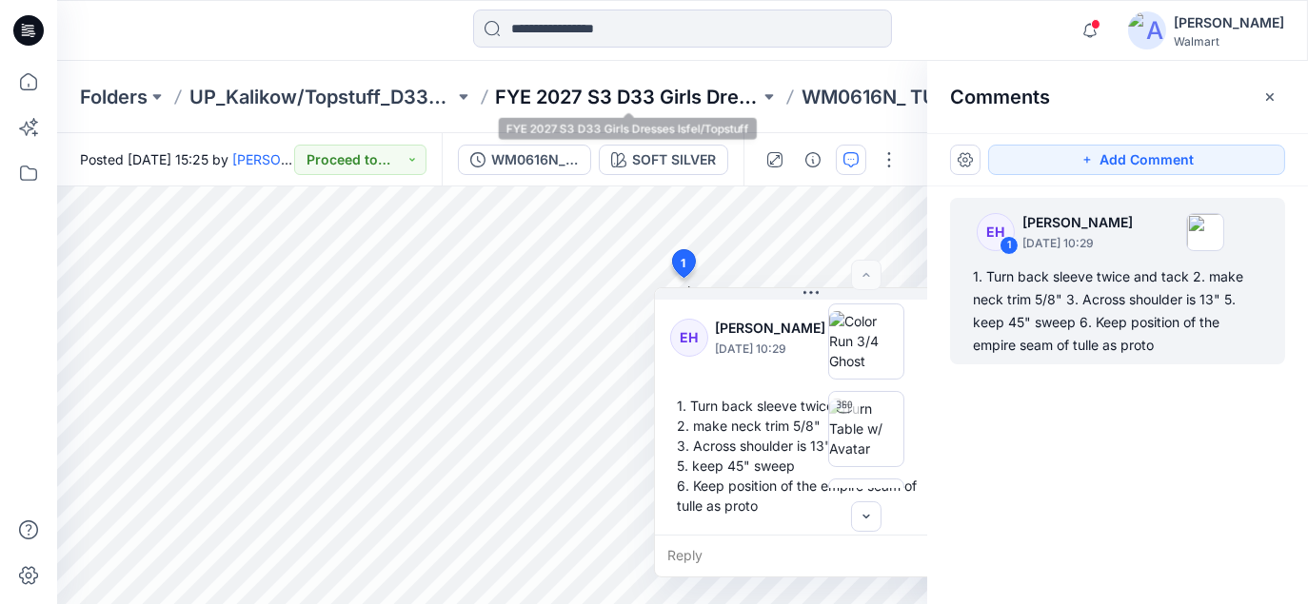
click at [666, 105] on p "FYE 2027 S3 D33 Girls Dresses Isfel/Topstuff" at bounding box center [628, 97] width 265 height 27
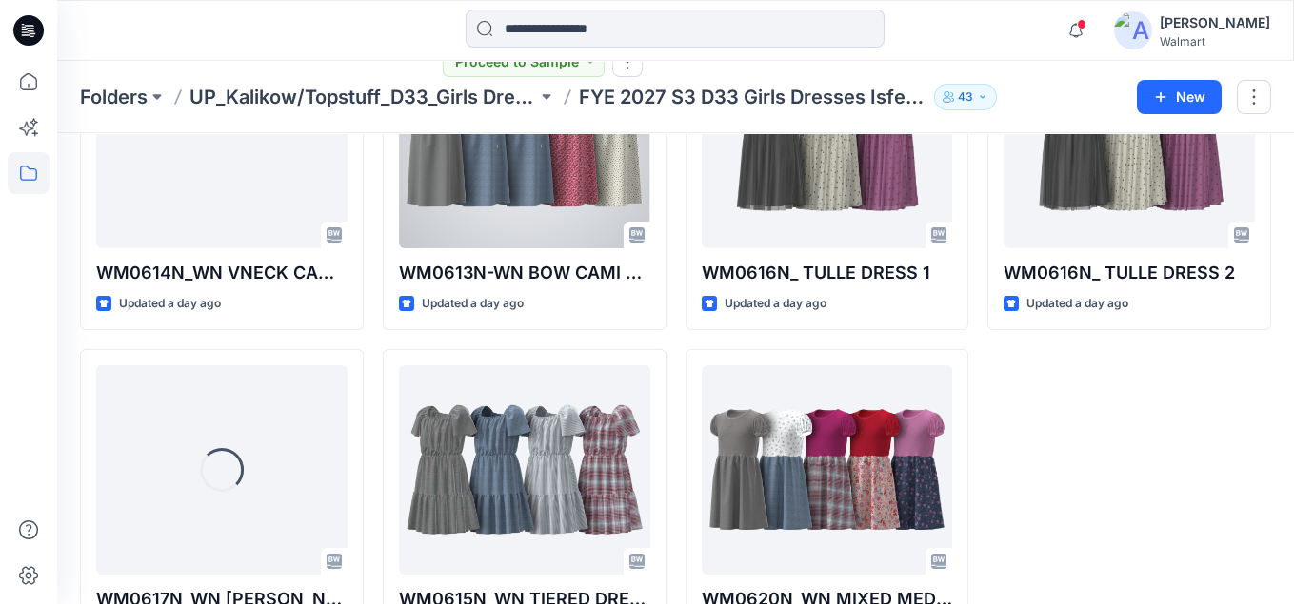
scroll to position [263, 0]
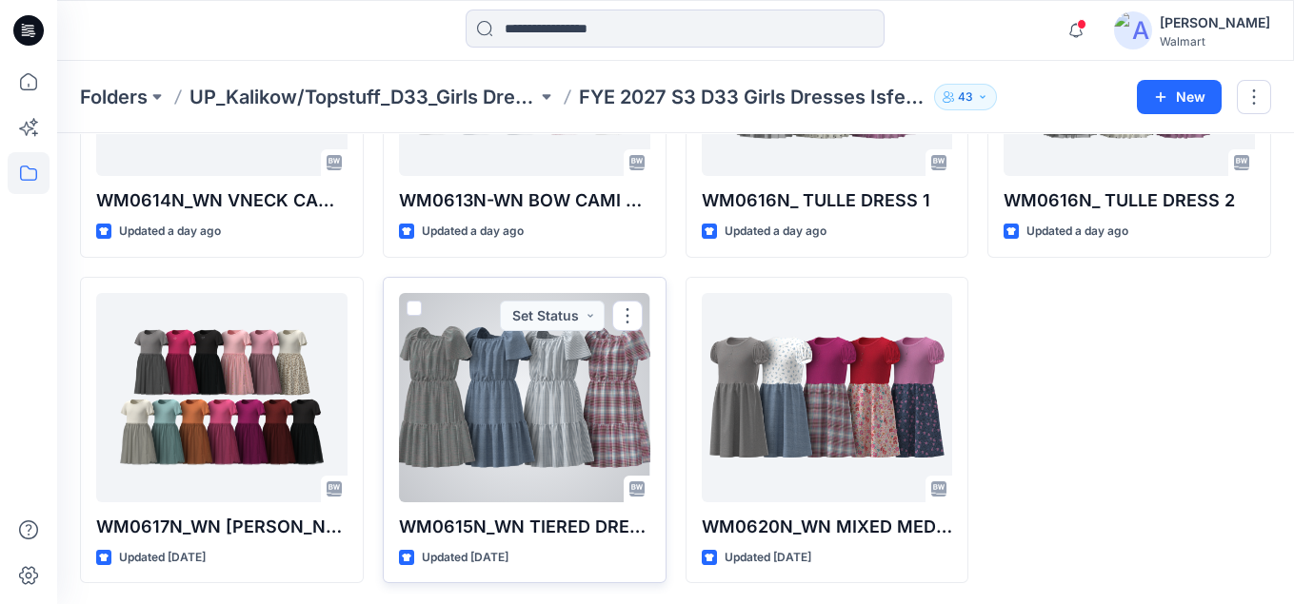
click at [555, 425] on div at bounding box center [524, 397] width 251 height 209
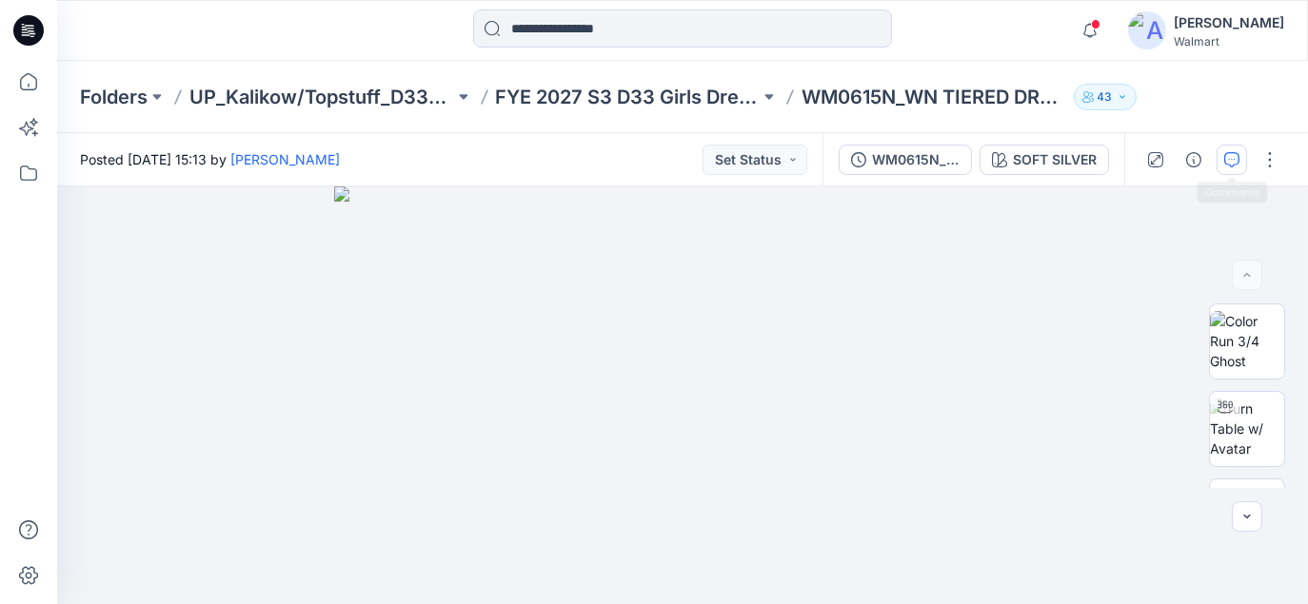
click at [1231, 160] on icon "button" at bounding box center [1231, 159] width 15 height 15
